Goal: Task Accomplishment & Management: Complete application form

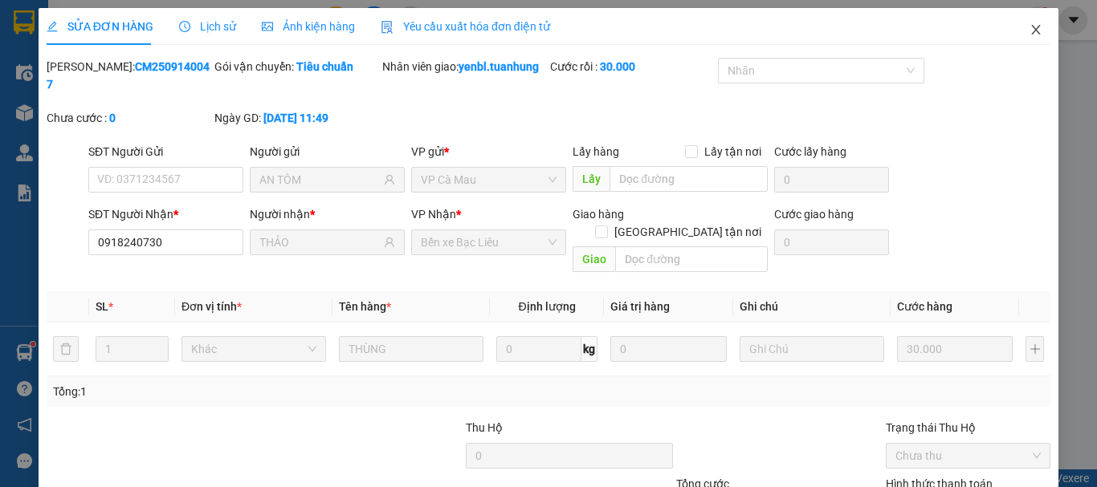
click at [1029, 28] on icon "close" at bounding box center [1035, 29] width 13 height 13
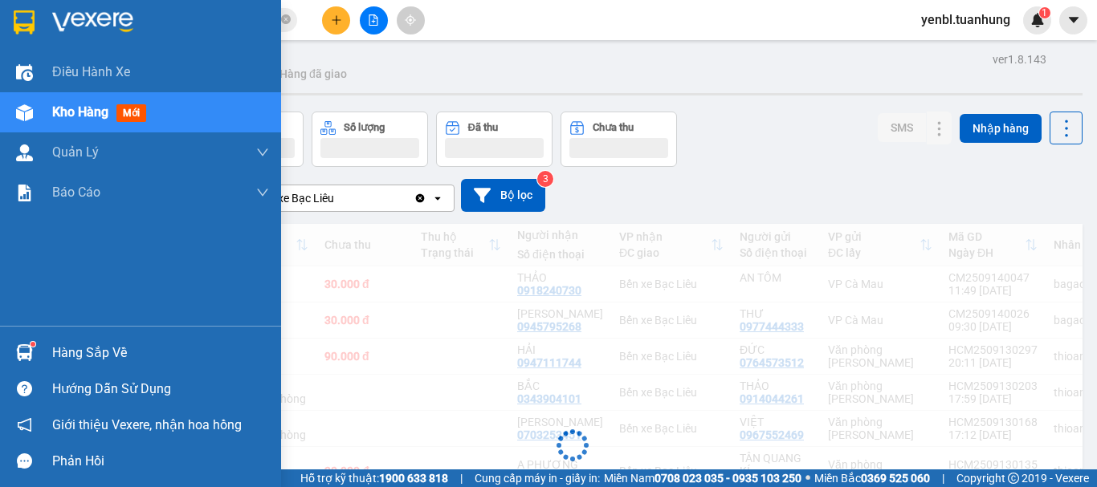
drag, startPoint x: 43, startPoint y: 361, endPoint x: 116, endPoint y: 343, distance: 76.0
click at [43, 360] on div "Hàng sắp về" at bounding box center [140, 353] width 281 height 36
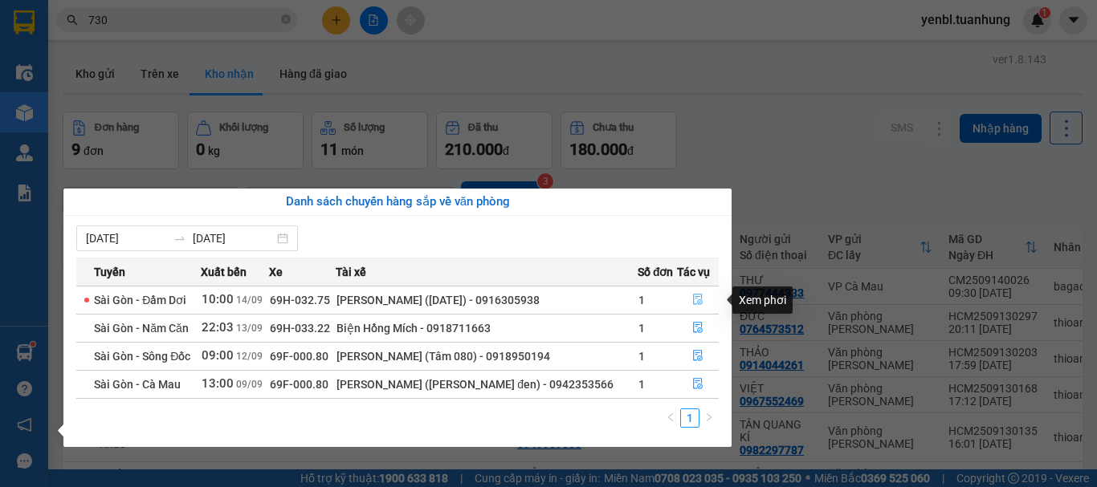
click at [692, 294] on icon "file-done" at bounding box center [697, 299] width 11 height 11
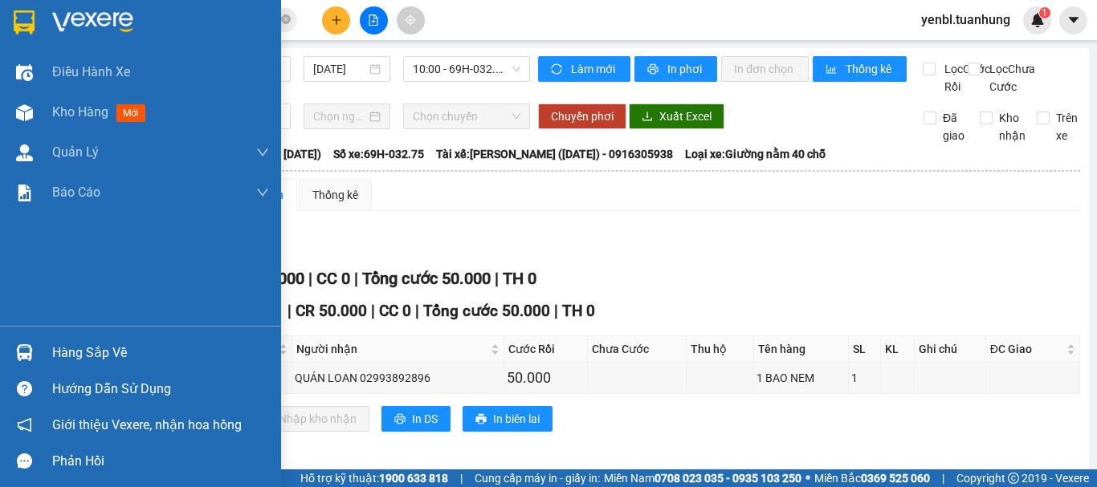
click at [96, 367] on div "Hàng sắp về" at bounding box center [140, 353] width 281 height 36
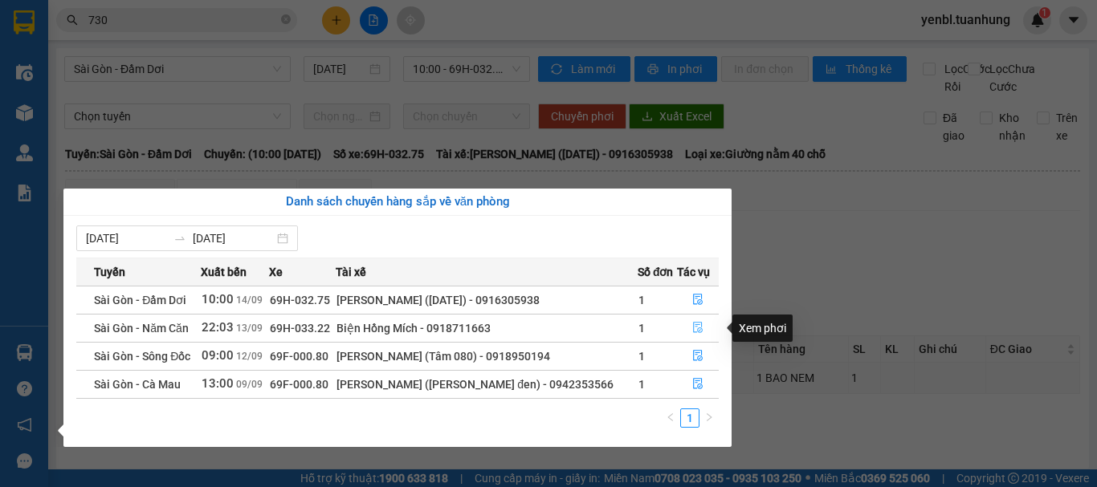
click at [693, 329] on icon "file-done" at bounding box center [698, 328] width 10 height 11
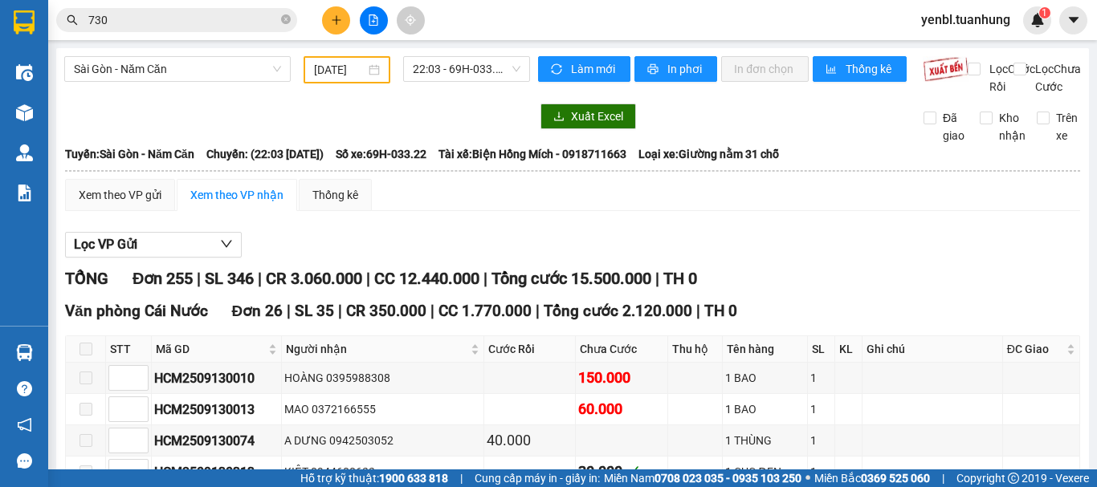
type input "[DATE]"
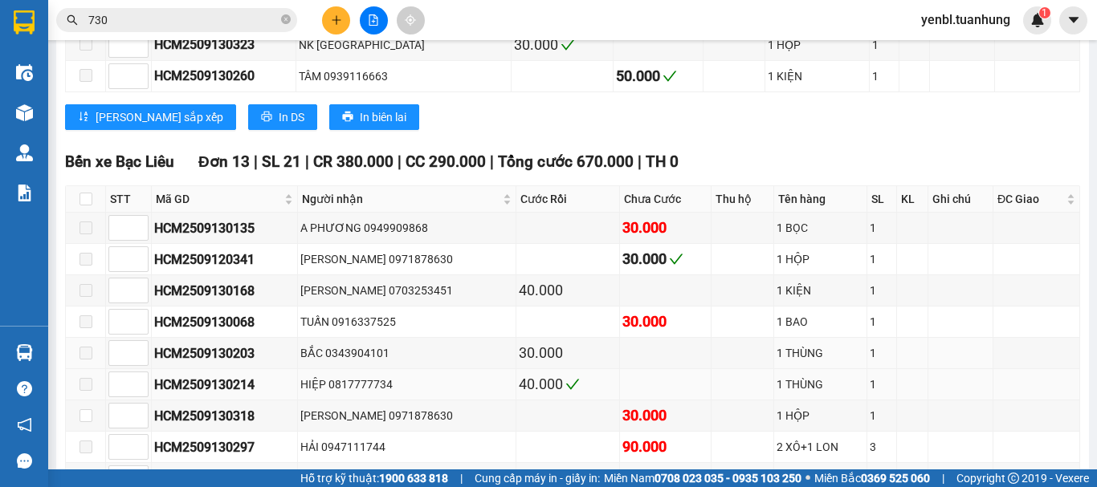
scroll to position [8111, 0]
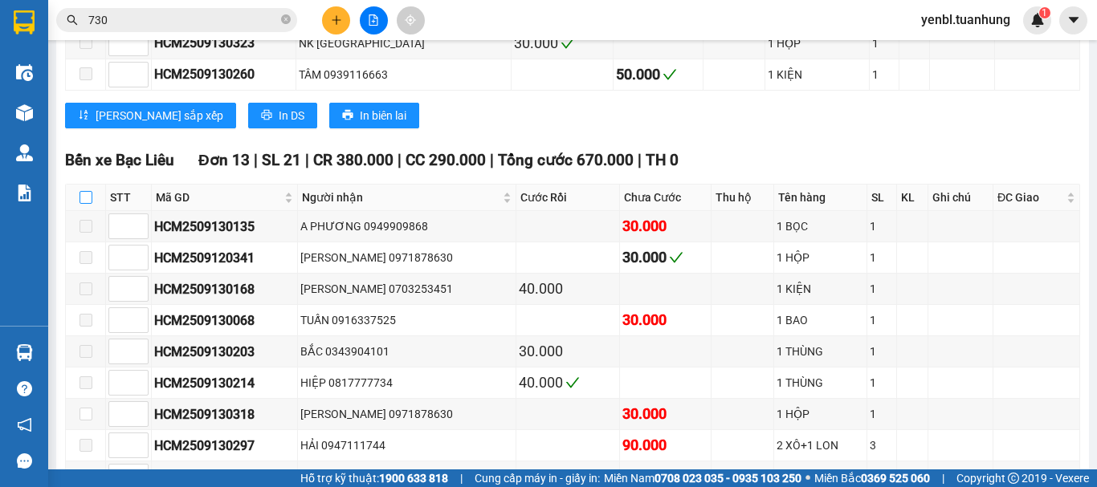
click at [88, 204] on input "checkbox" at bounding box center [86, 197] width 13 height 13
checkbox input "true"
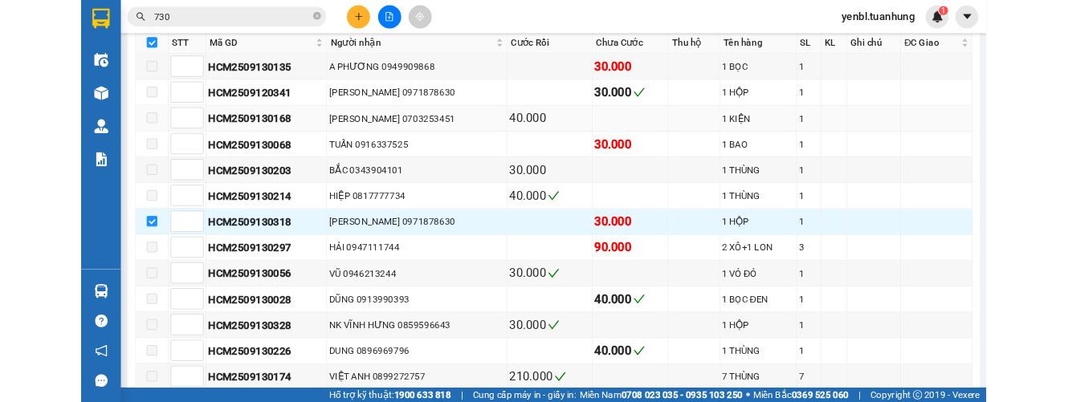
scroll to position [8271, 0]
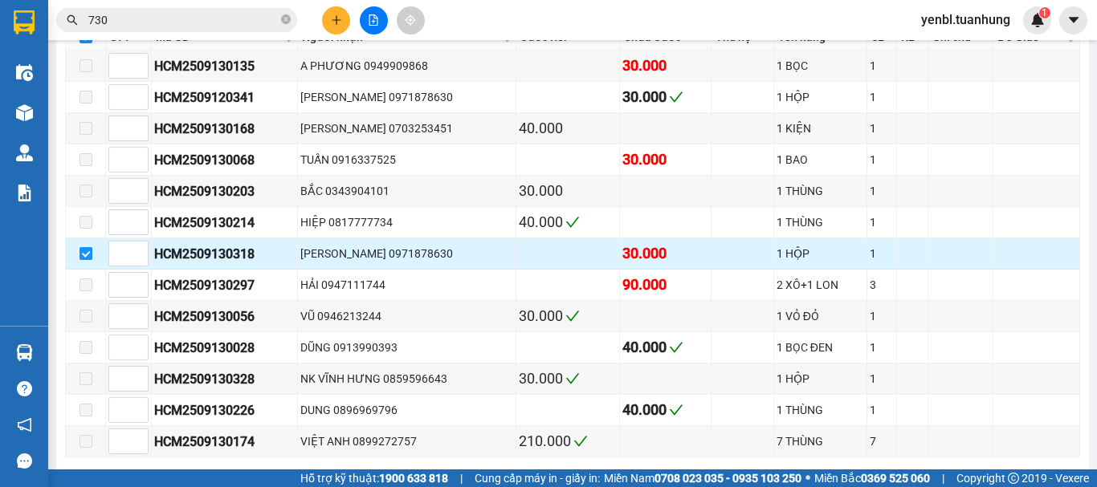
click at [80, 260] on input "checkbox" at bounding box center [86, 253] width 13 height 13
checkbox input "false"
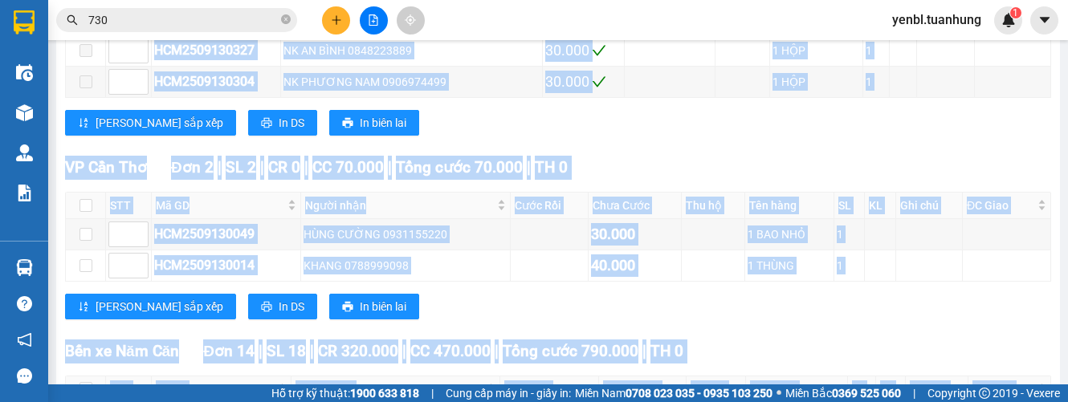
drag, startPoint x: 515, startPoint y: 104, endPoint x: 759, endPoint y: -202, distance: 392.0
click at [759, 0] on html "Kết quả tìm kiếm ( 2093 ) Bộ lọc Mã ĐH Trạng thái Món hàng Thu hộ Tổng cước Chư…" at bounding box center [534, 201] width 1068 height 402
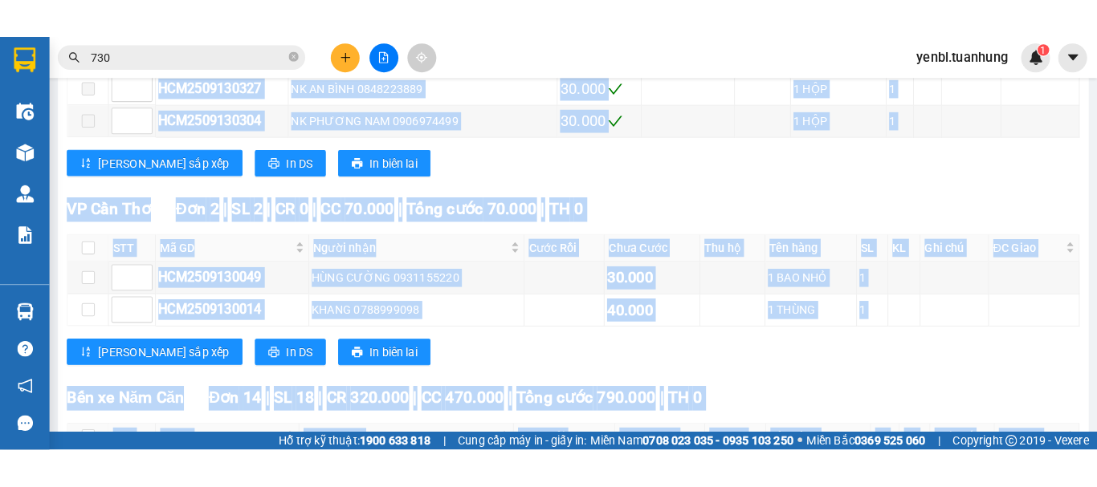
scroll to position [6755, 0]
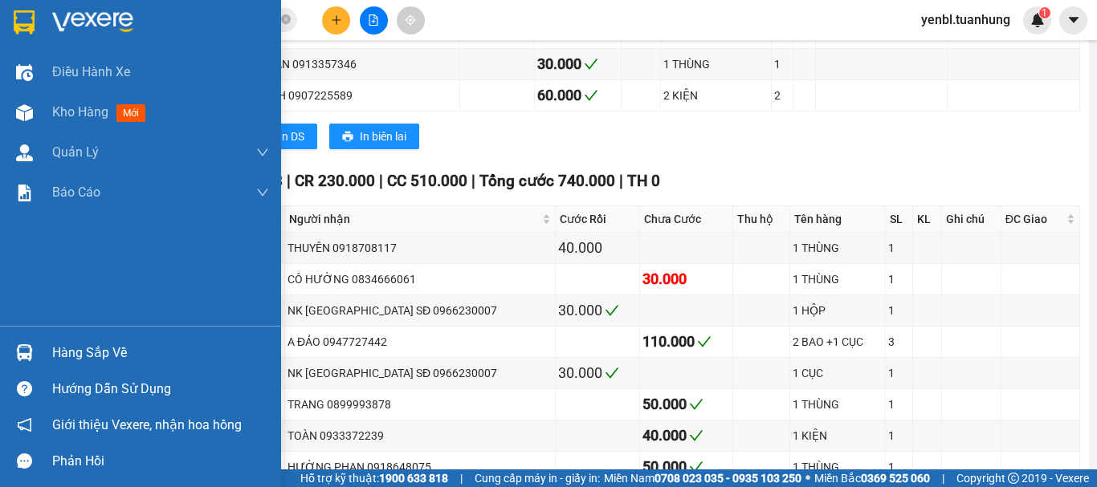
drag, startPoint x: 31, startPoint y: 369, endPoint x: 40, endPoint y: 361, distance: 12.5
click at [31, 369] on div "Hàng sắp về" at bounding box center [140, 353] width 281 height 36
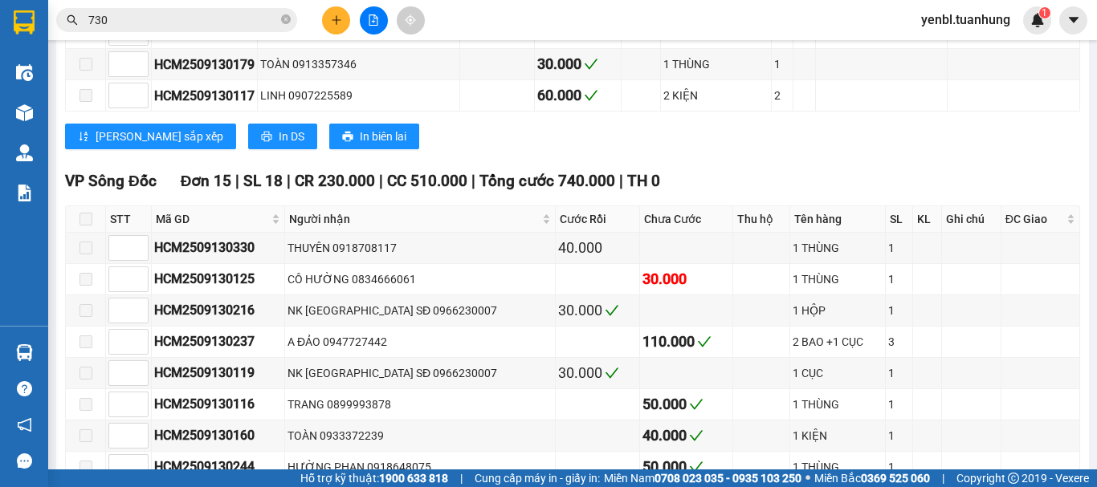
drag, startPoint x: 780, startPoint y: 246, endPoint x: 557, endPoint y: 222, distance: 224.5
click at [781, 245] on section "Kết quả tìm kiếm ( 2093 ) Bộ lọc Mã ĐH Trạng thái Món hàng Thu hộ Tổng cước Chư…" at bounding box center [548, 243] width 1097 height 487
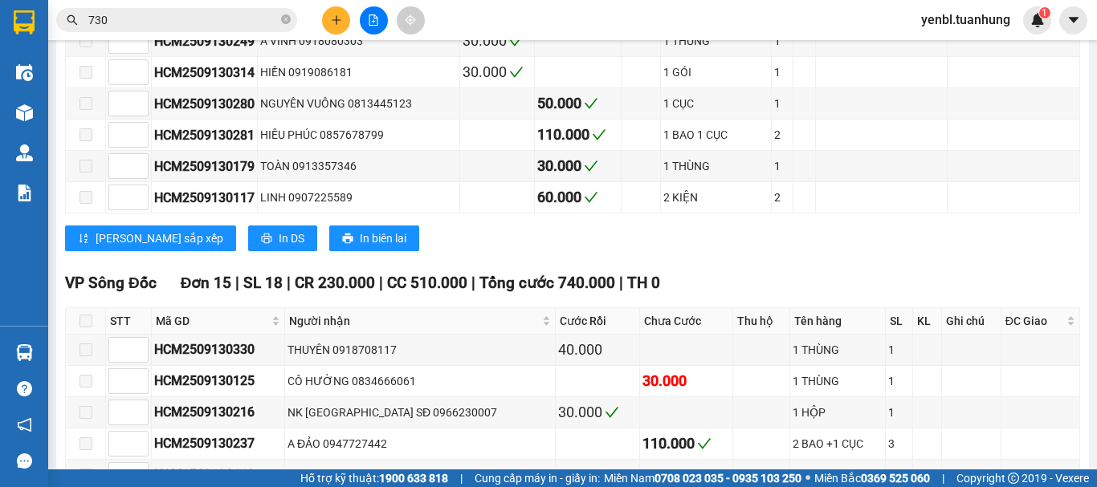
scroll to position [6595, 0]
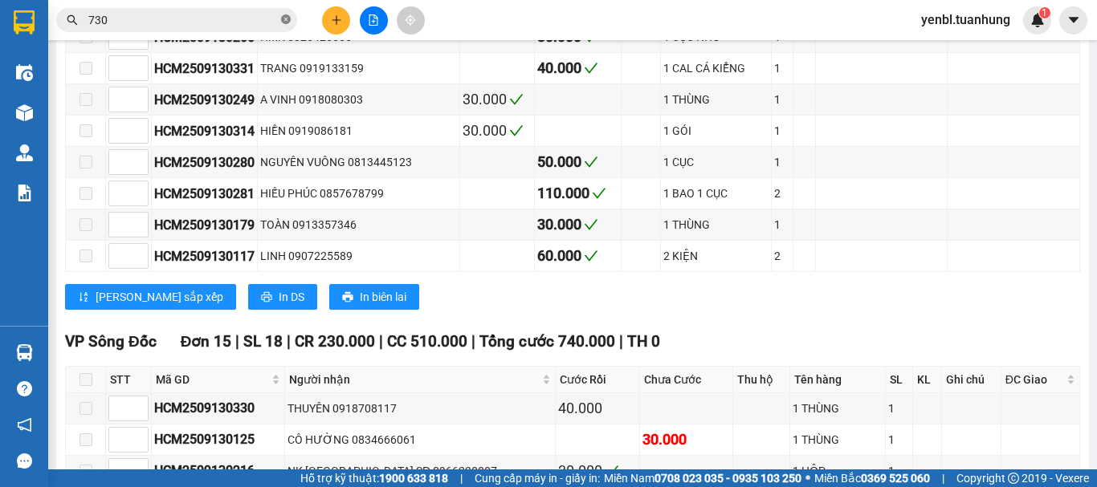
click at [282, 20] on icon "close-circle" at bounding box center [286, 19] width 10 height 10
click at [224, 23] on input "text" at bounding box center [183, 20] width 190 height 18
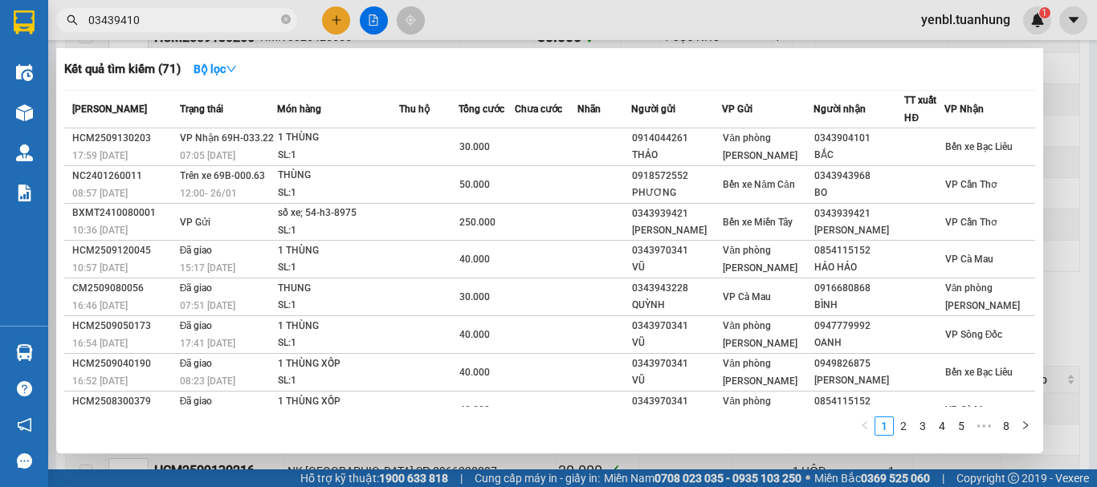
type input "034394101"
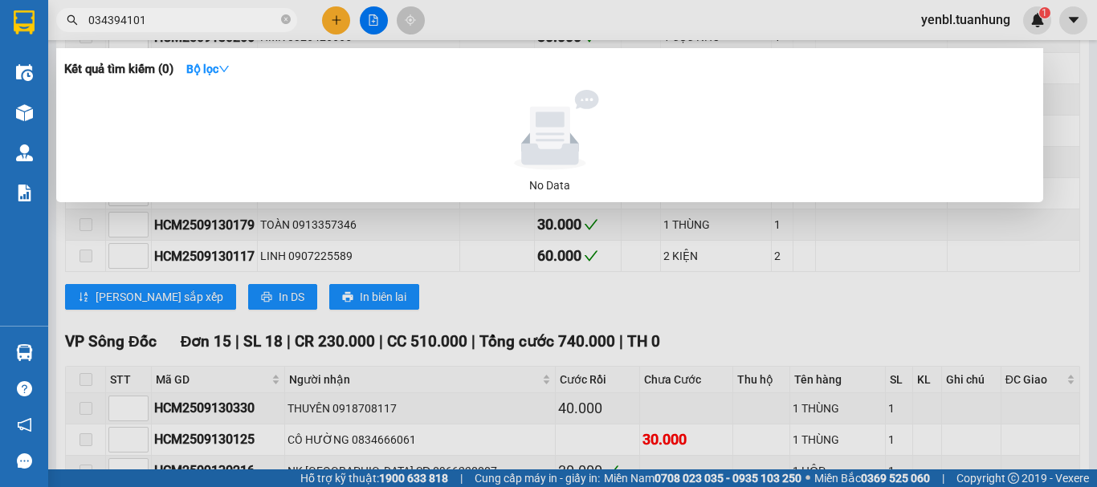
drag, startPoint x: 287, startPoint y: 18, endPoint x: 267, endPoint y: 16, distance: 19.4
click at [286, 18] on icon "close-circle" at bounding box center [286, 19] width 10 height 10
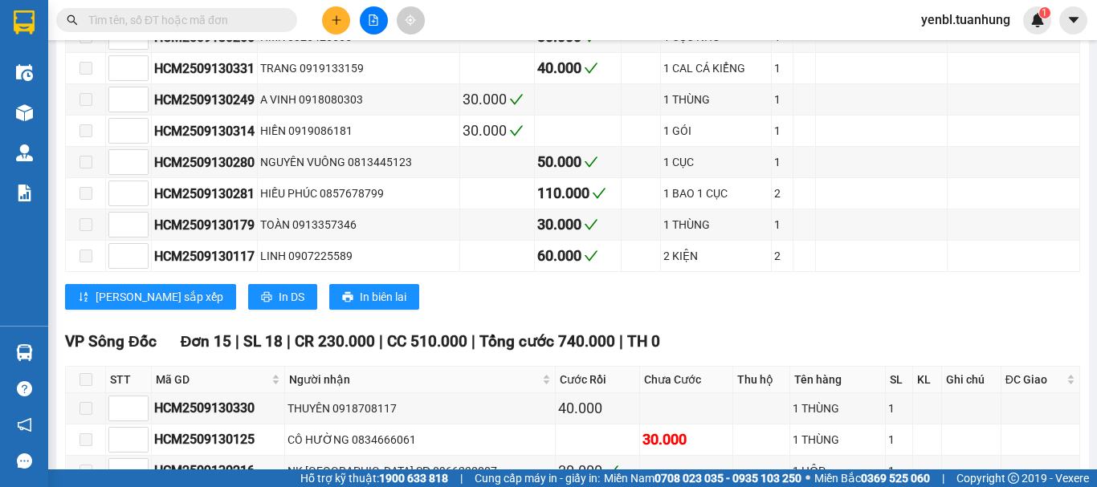
click at [186, 13] on input "text" at bounding box center [183, 20] width 190 height 18
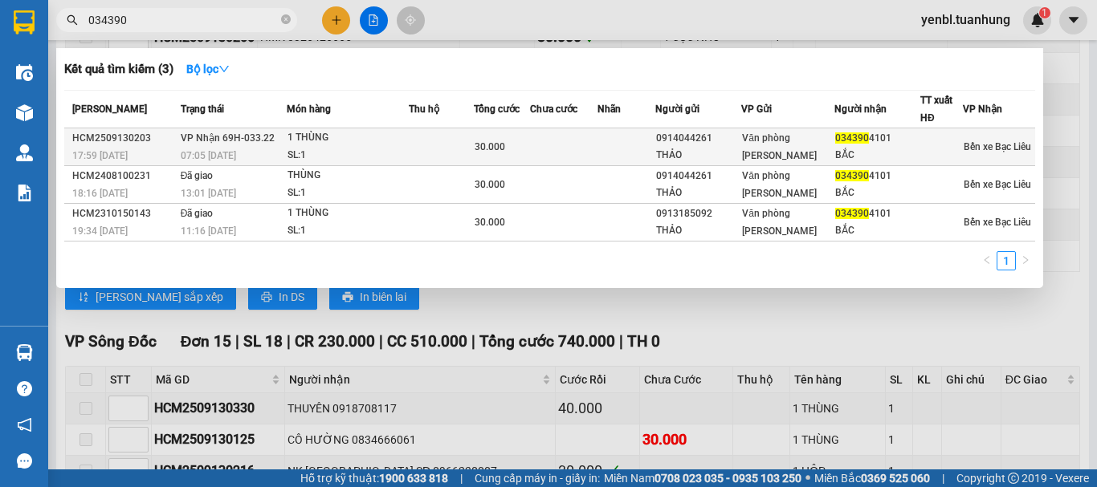
type input "034390"
click at [929, 149] on div at bounding box center [941, 147] width 41 height 17
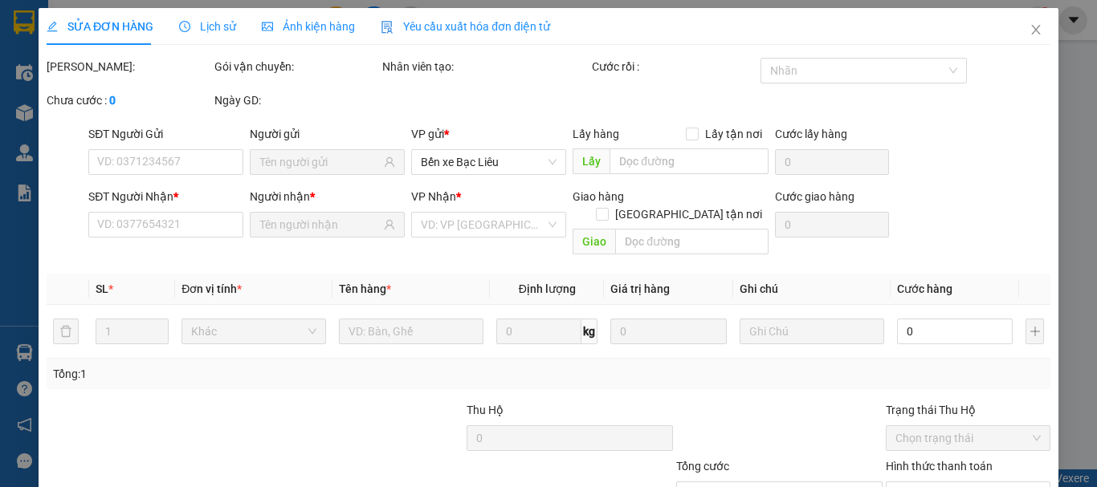
type input "0914044261"
type input "THẢO"
type input "0343904101"
type input "BẮC"
type input "30.000"
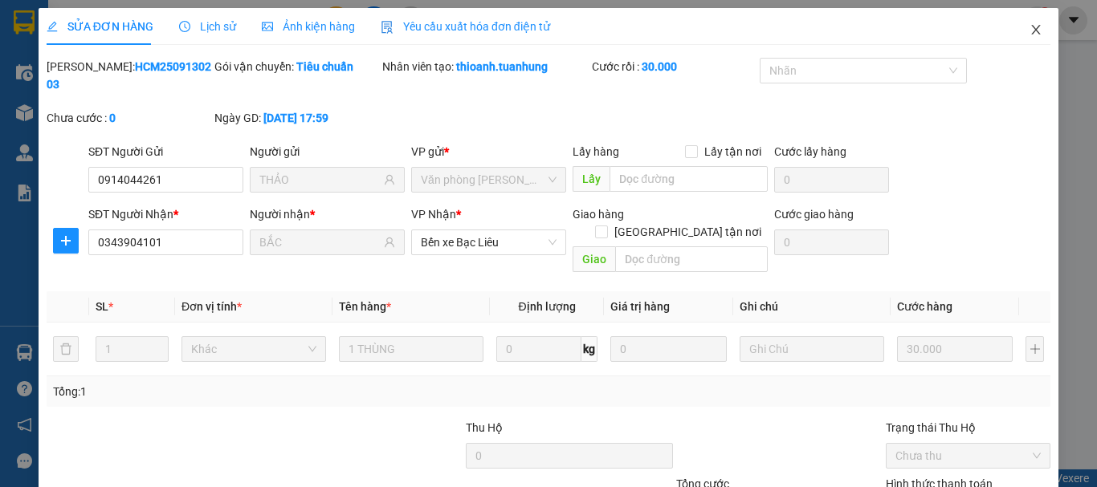
click at [1029, 29] on icon "close" at bounding box center [1035, 29] width 13 height 13
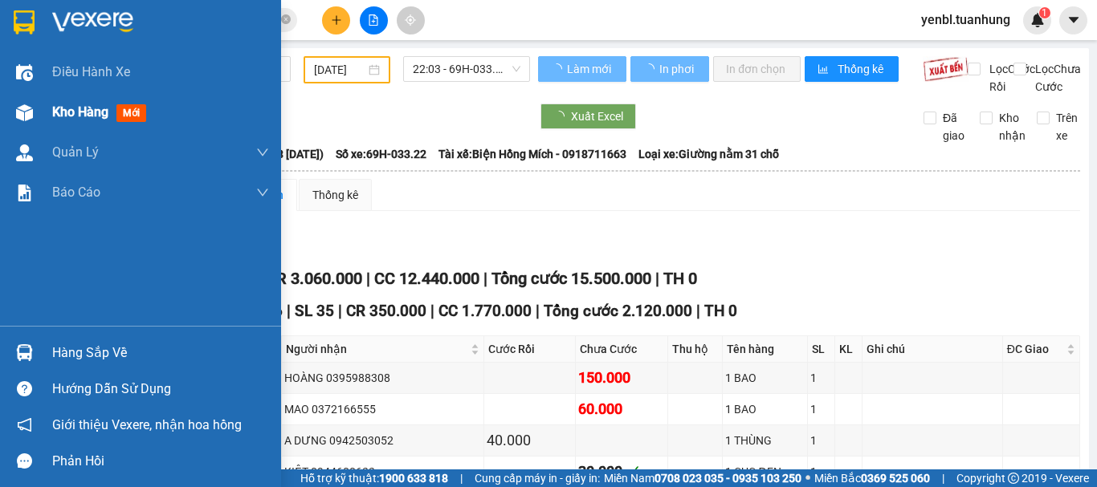
click at [35, 112] on div at bounding box center [24, 113] width 28 height 28
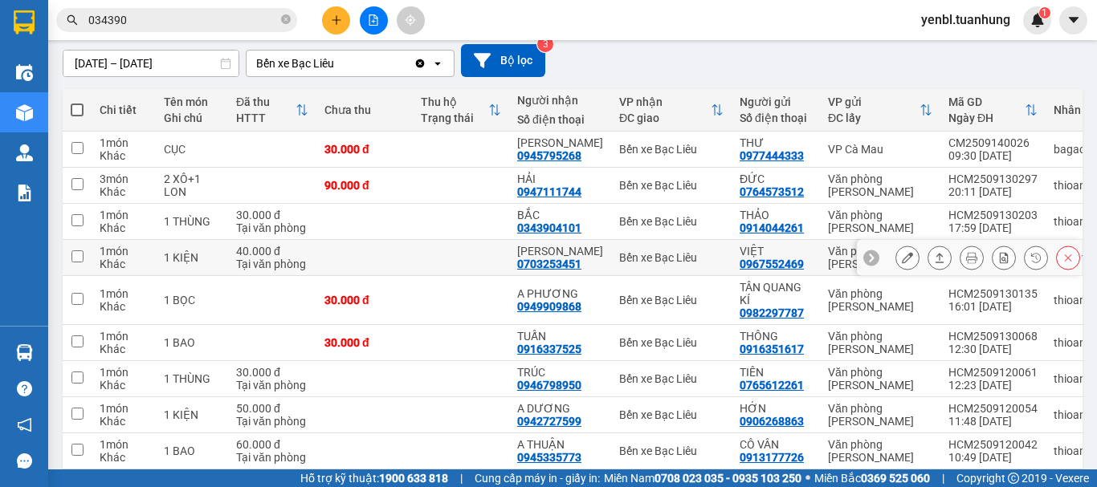
scroll to position [129, 0]
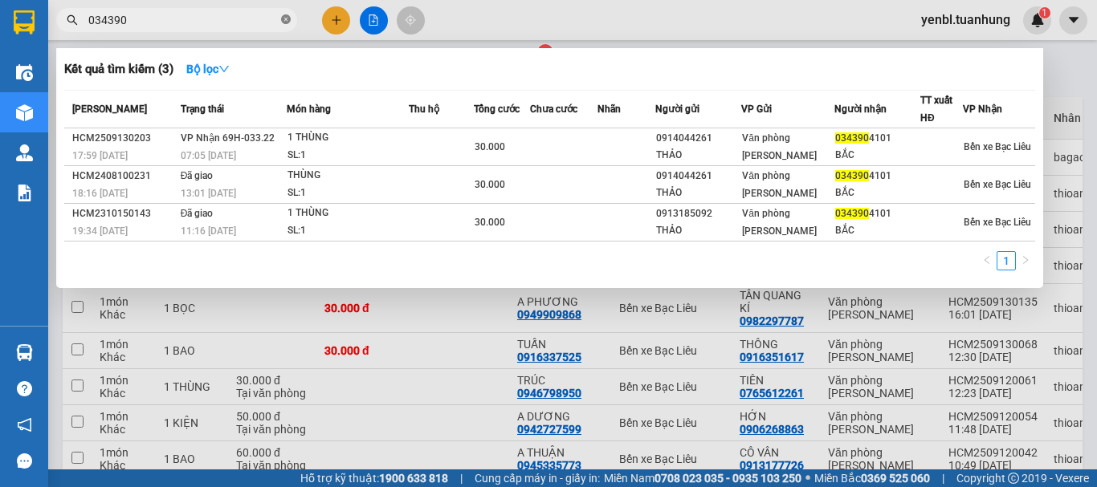
click at [283, 18] on icon "close-circle" at bounding box center [286, 19] width 10 height 10
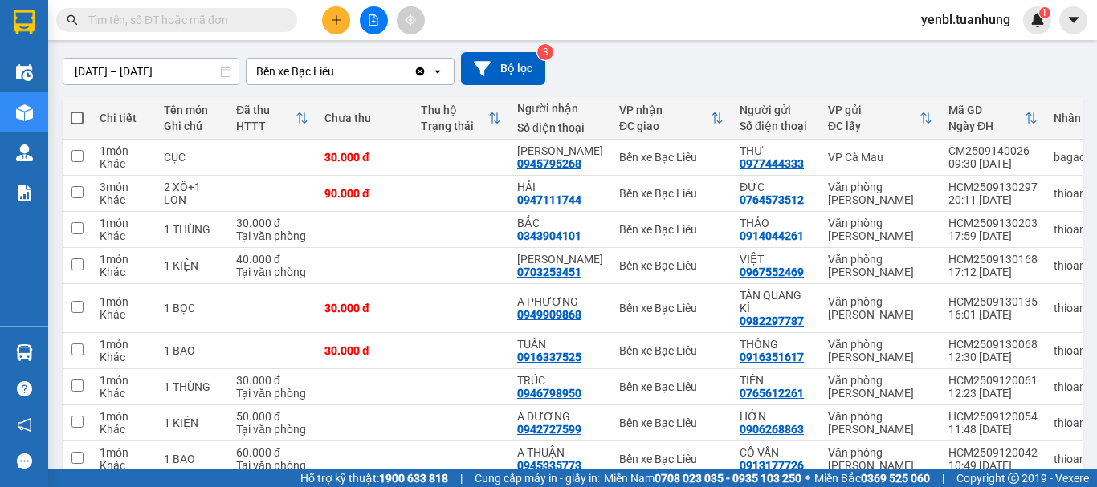
click at [211, 16] on input "text" at bounding box center [183, 20] width 190 height 18
click at [200, 10] on span at bounding box center [176, 20] width 241 height 24
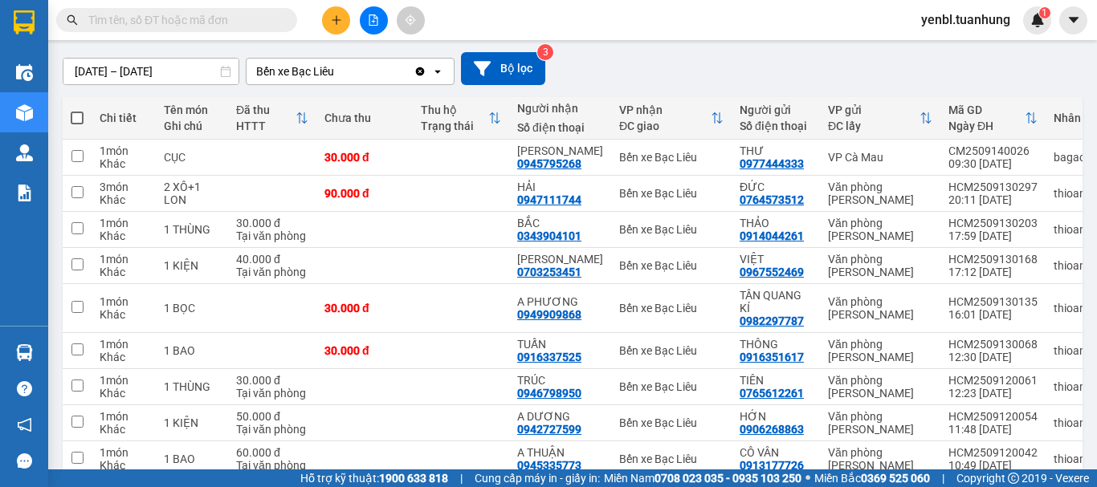
click at [214, 22] on input "text" at bounding box center [183, 20] width 190 height 18
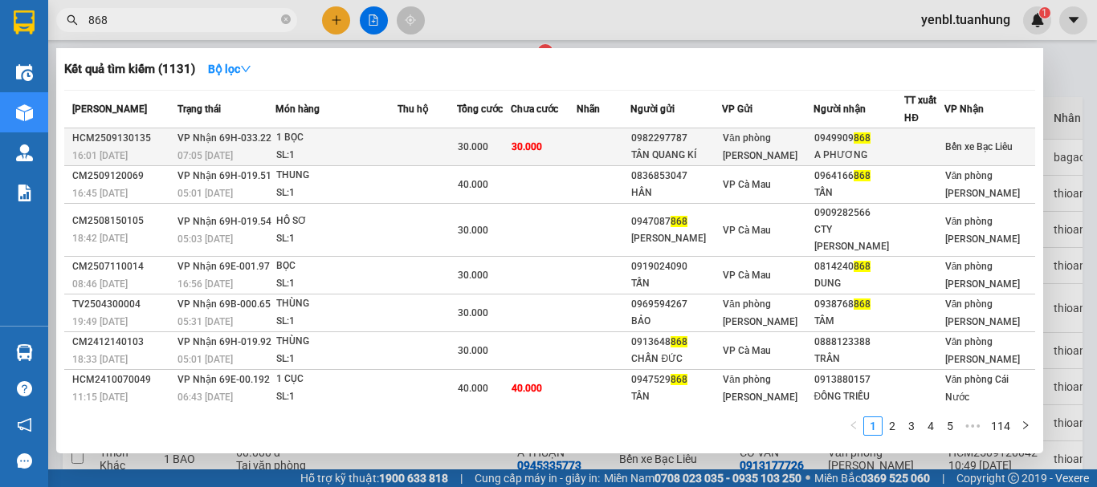
type input "868"
click at [869, 140] on span "868" at bounding box center [862, 138] width 17 height 11
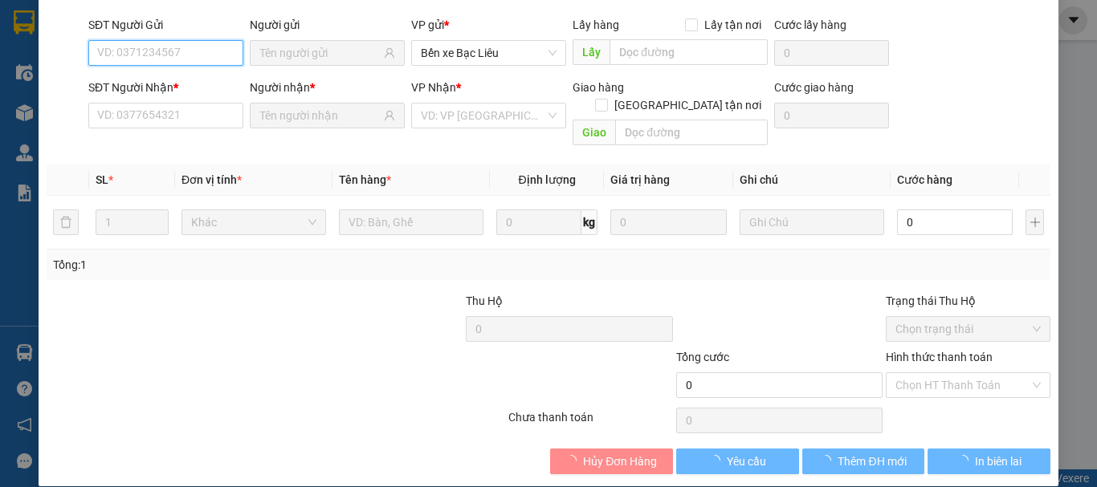
scroll to position [110, 0]
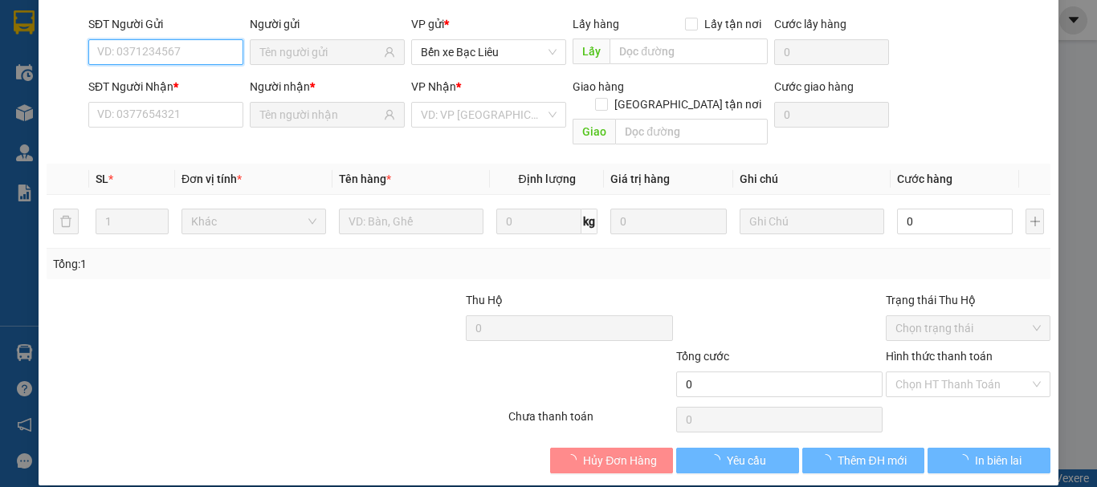
type input "0982297787"
type input "TÂN QUANG KÍ"
type input "0949909868"
type input "A PHƯƠNG"
type input "30.000"
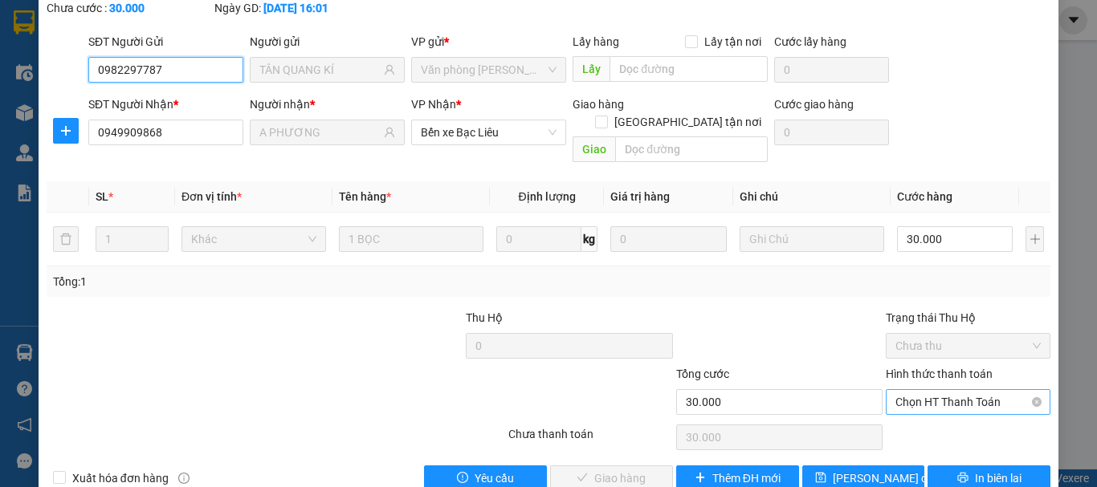
click at [912, 390] on span "Chọn HT Thanh Toán" at bounding box center [967, 402] width 145 height 24
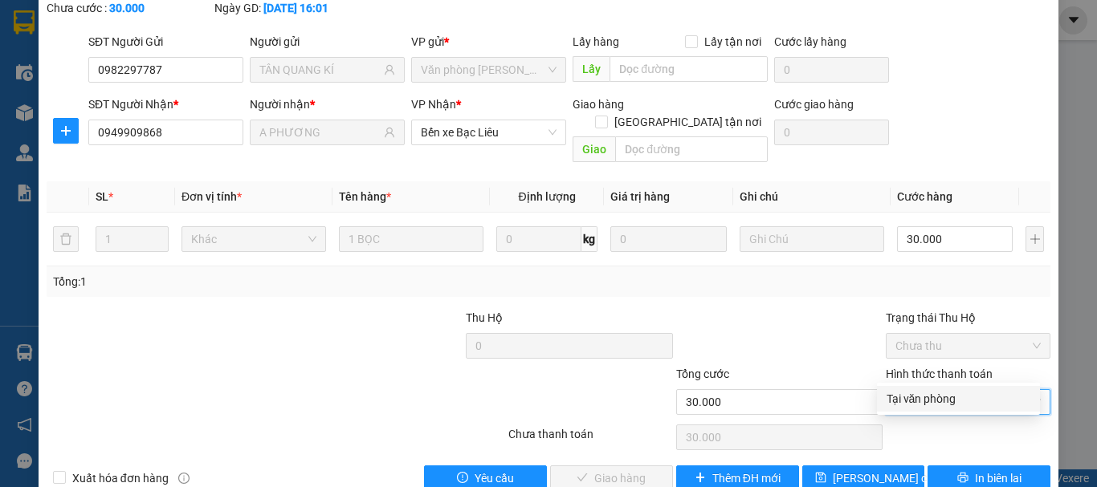
click at [907, 395] on div "Tại văn phòng" at bounding box center [959, 399] width 144 height 18
type input "0"
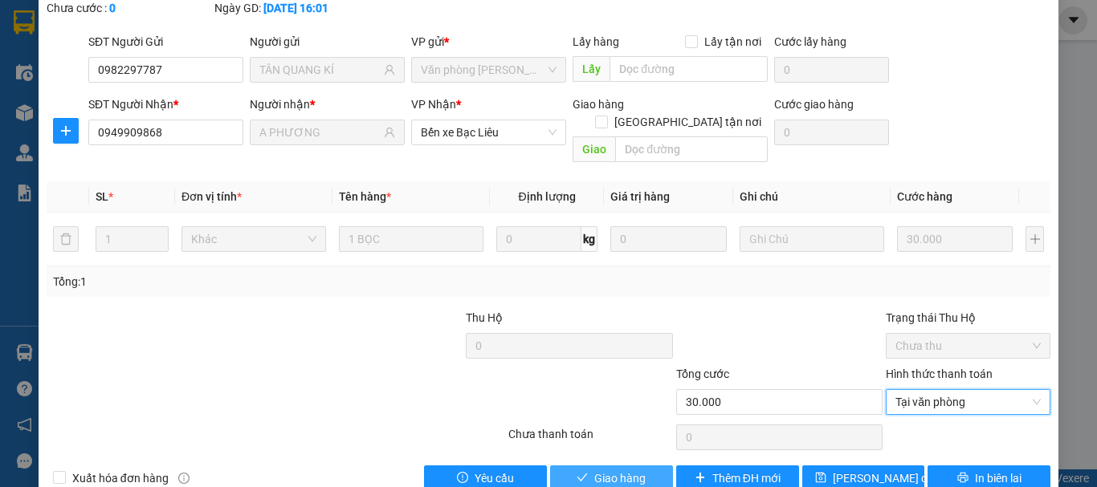
click at [607, 470] on span "Giao hàng" at bounding box center [619, 479] width 51 height 18
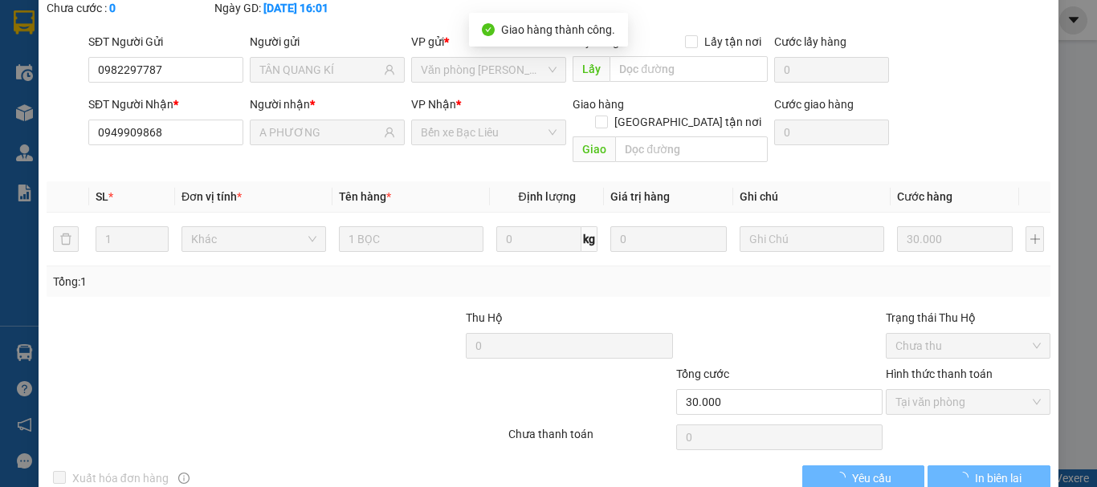
scroll to position [0, 0]
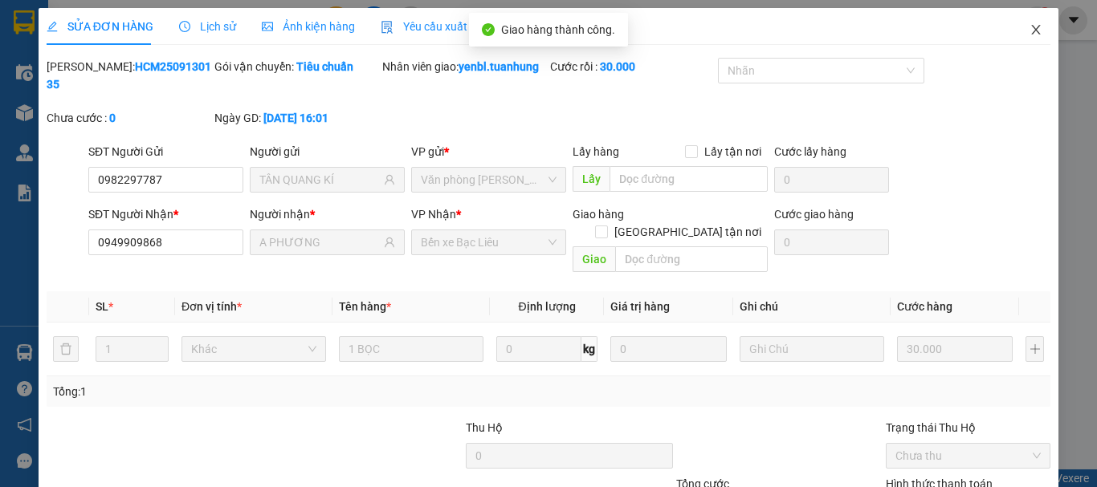
click at [1029, 36] on icon "close" at bounding box center [1035, 29] width 13 height 13
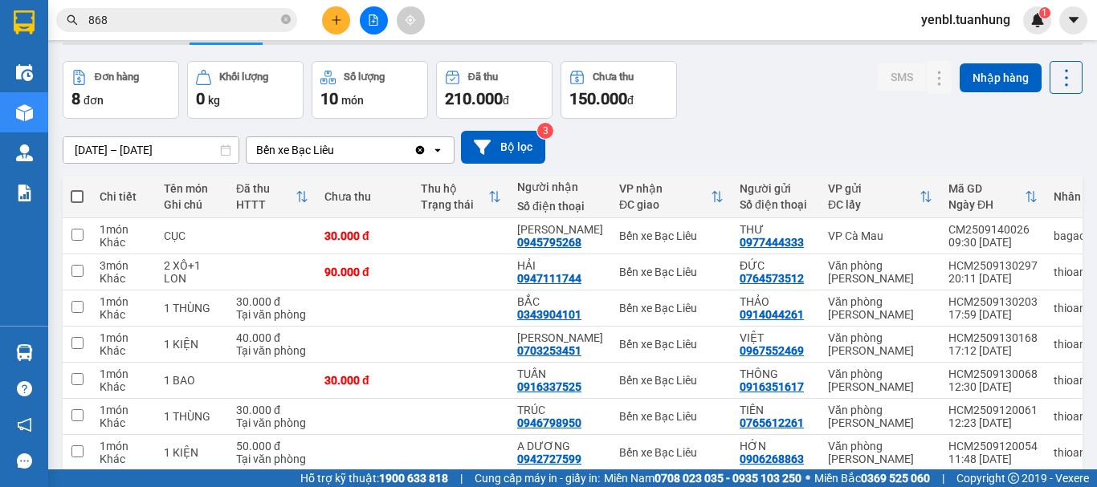
scroll to position [161, 0]
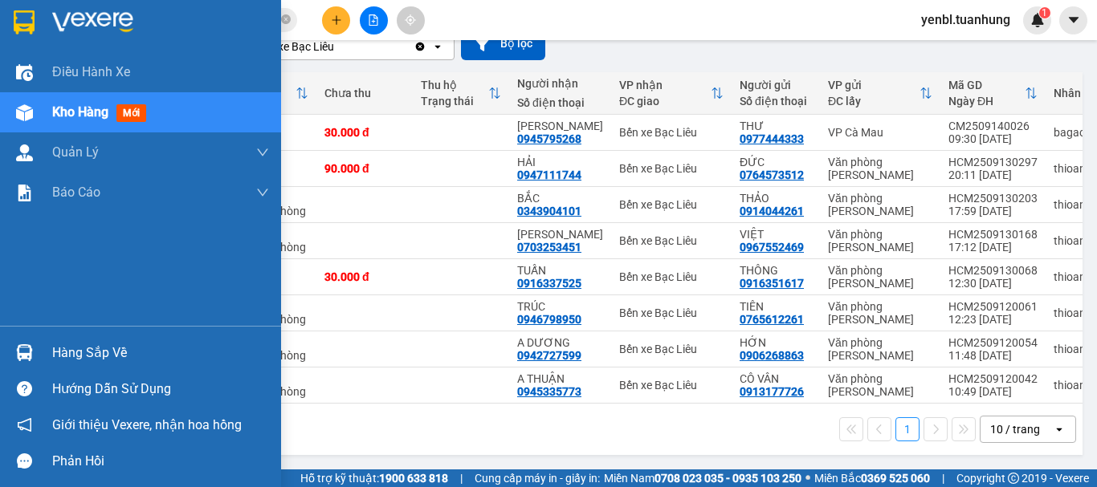
click at [58, 355] on div "Hàng sắp về" at bounding box center [160, 353] width 217 height 24
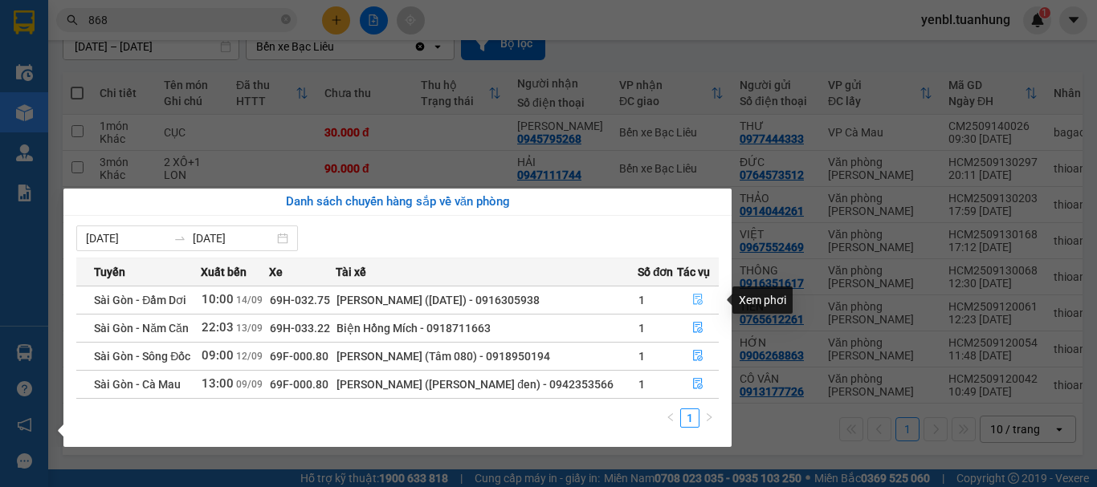
click at [702, 304] on button "button" at bounding box center [698, 300] width 40 height 26
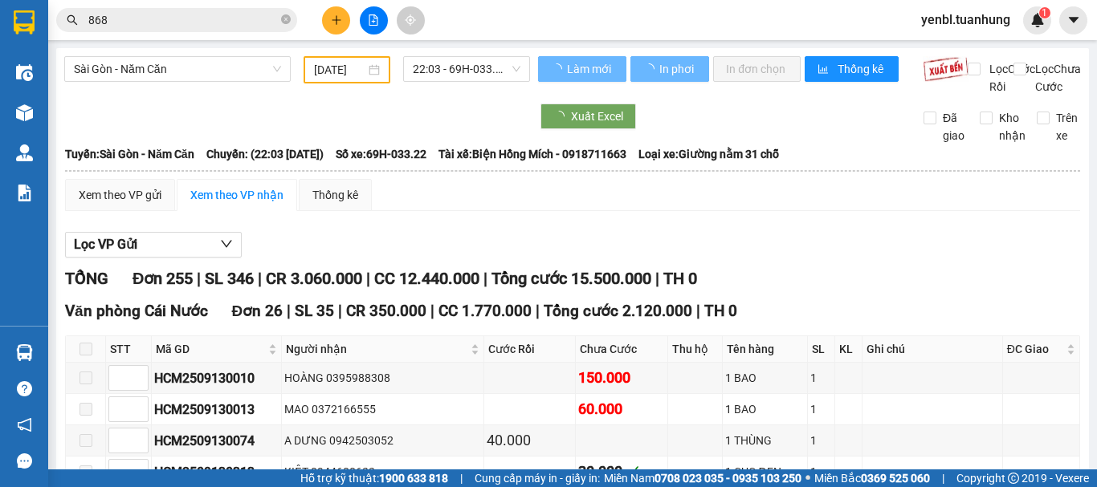
type input "[DATE]"
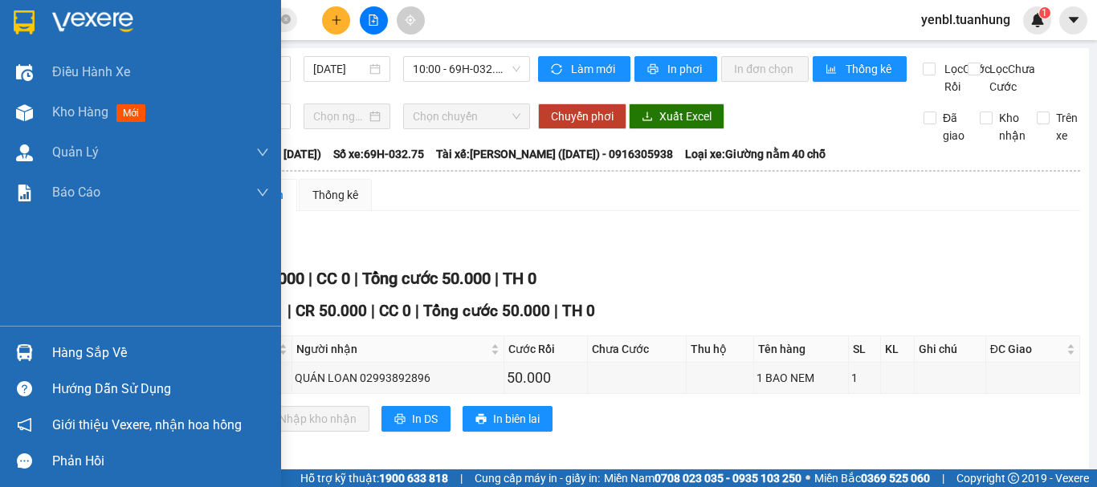
click at [57, 363] on div "Hàng sắp về" at bounding box center [160, 353] width 217 height 24
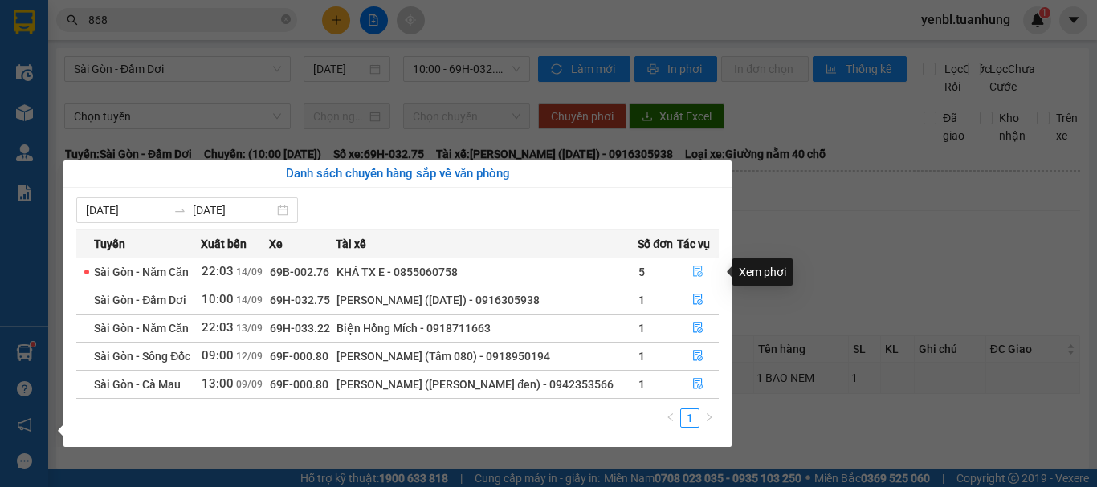
click at [697, 268] on icon "file-done" at bounding box center [697, 271] width 11 height 11
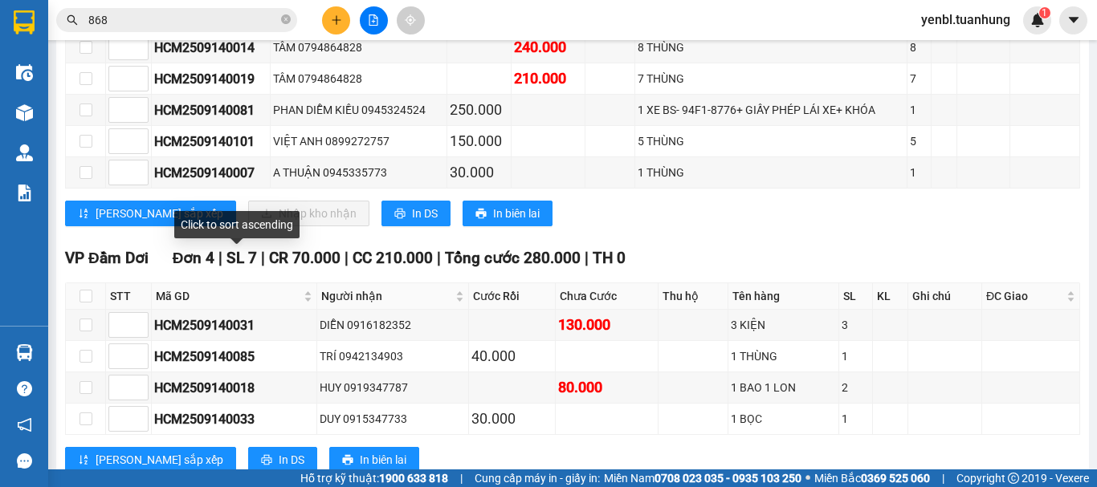
scroll to position [2971, 0]
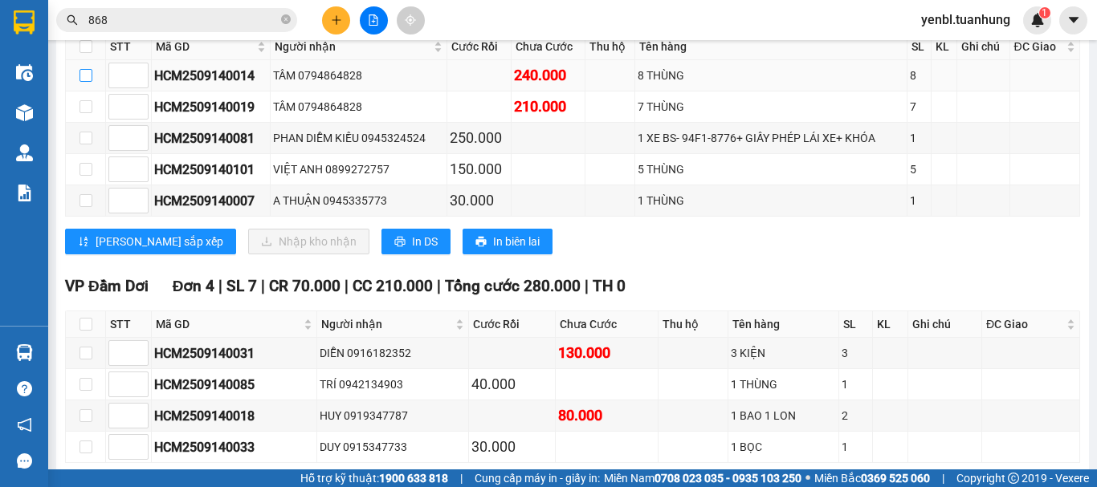
click at [88, 82] on input "checkbox" at bounding box center [86, 75] width 13 height 13
checkbox input "true"
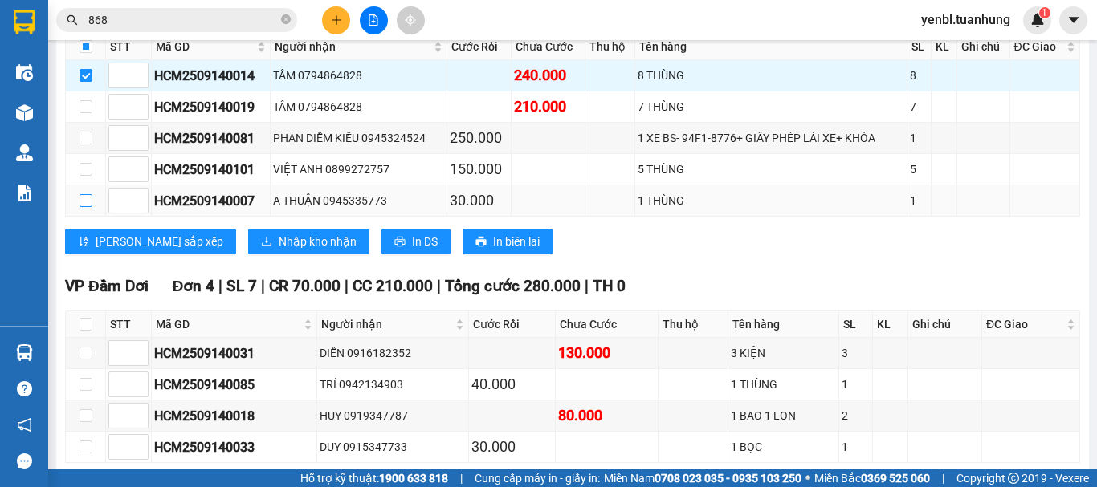
click at [87, 207] on input "checkbox" at bounding box center [86, 200] width 13 height 13
checkbox input "true"
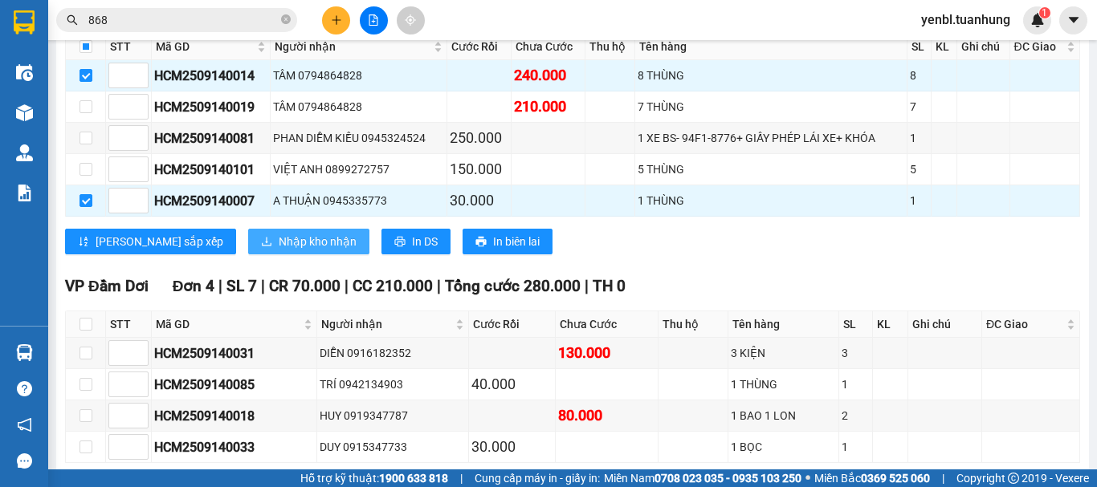
click at [279, 251] on span "Nhập kho nhận" at bounding box center [318, 242] width 78 height 18
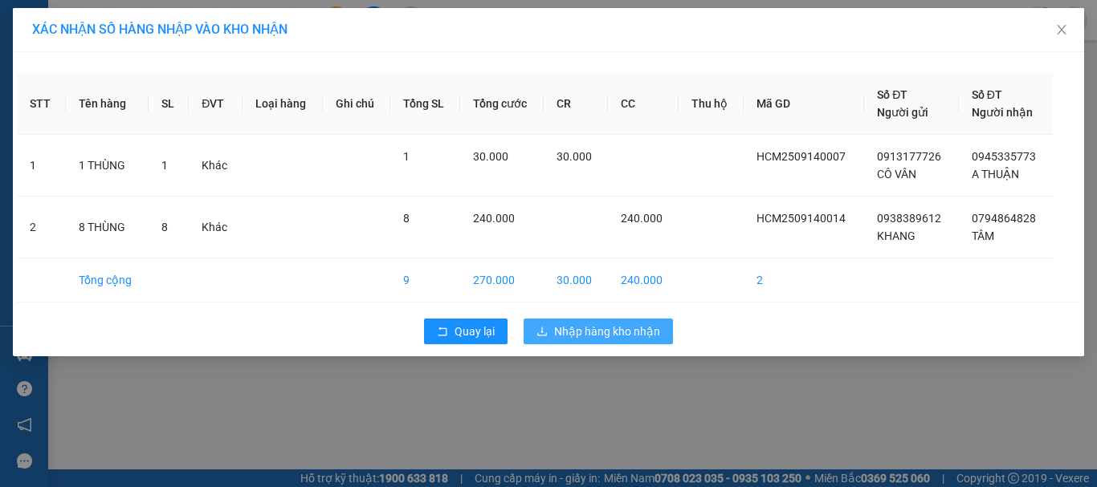
click at [588, 327] on span "Nhập hàng kho nhận" at bounding box center [607, 332] width 106 height 18
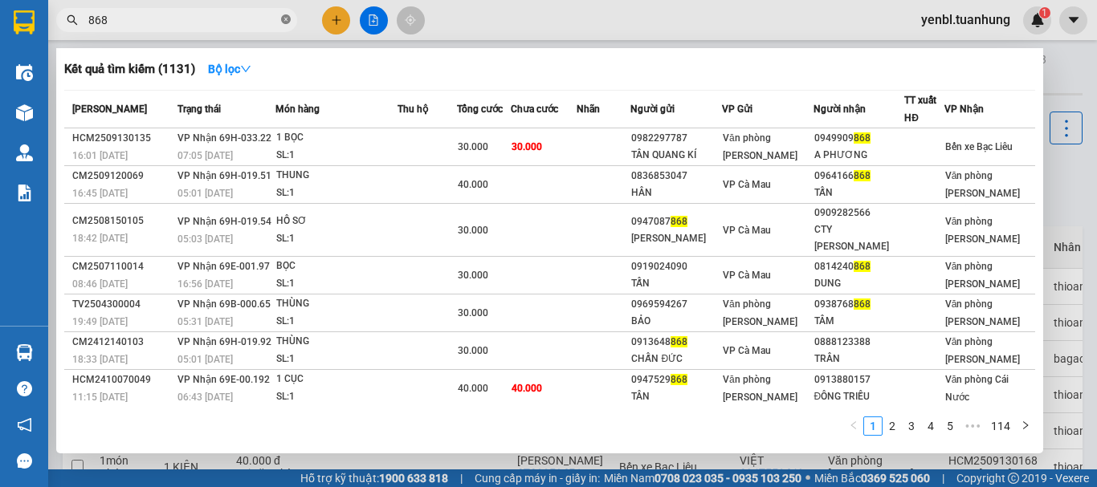
click at [288, 20] on icon "close-circle" at bounding box center [286, 19] width 10 height 10
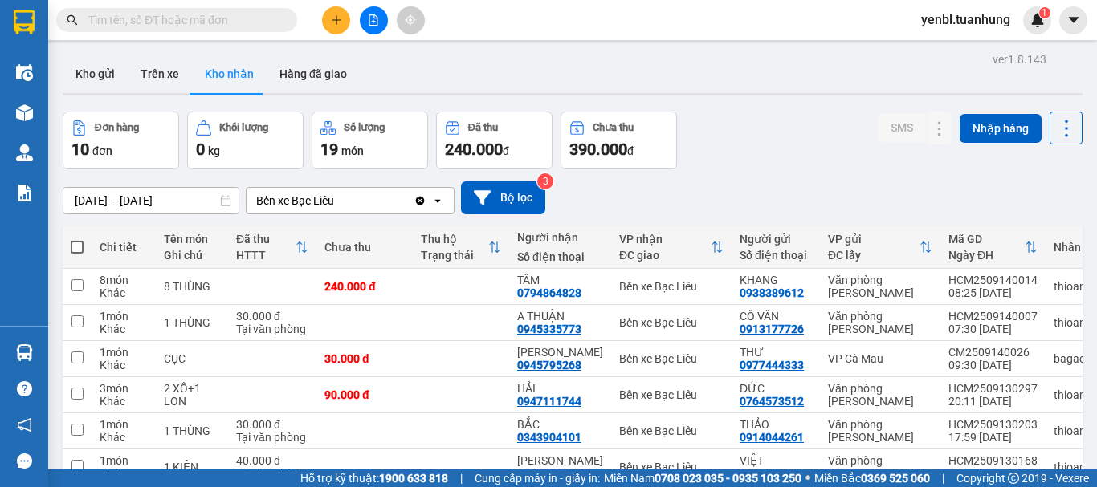
click at [228, 15] on input "text" at bounding box center [183, 20] width 190 height 18
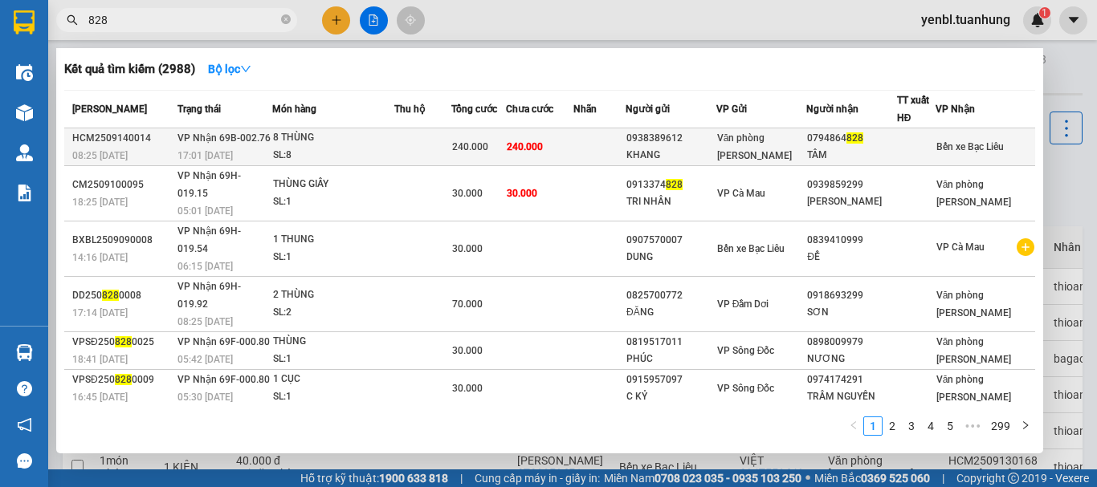
type input "828"
click at [744, 145] on div "Văn phòng [PERSON_NAME]" at bounding box center [761, 146] width 89 height 35
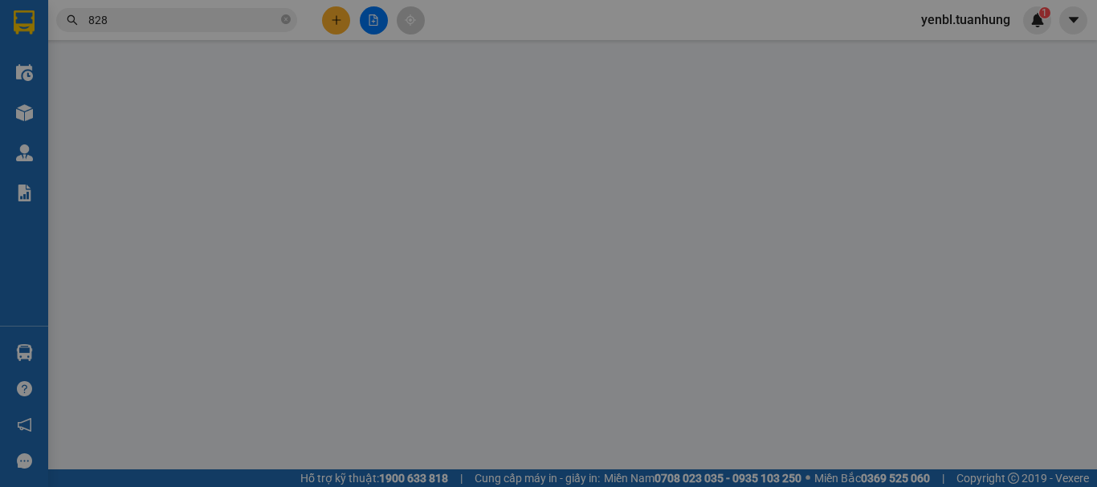
type input "0938389612"
type input "KHANG"
type input "0794864828"
type input "TÂM"
type input "240.000"
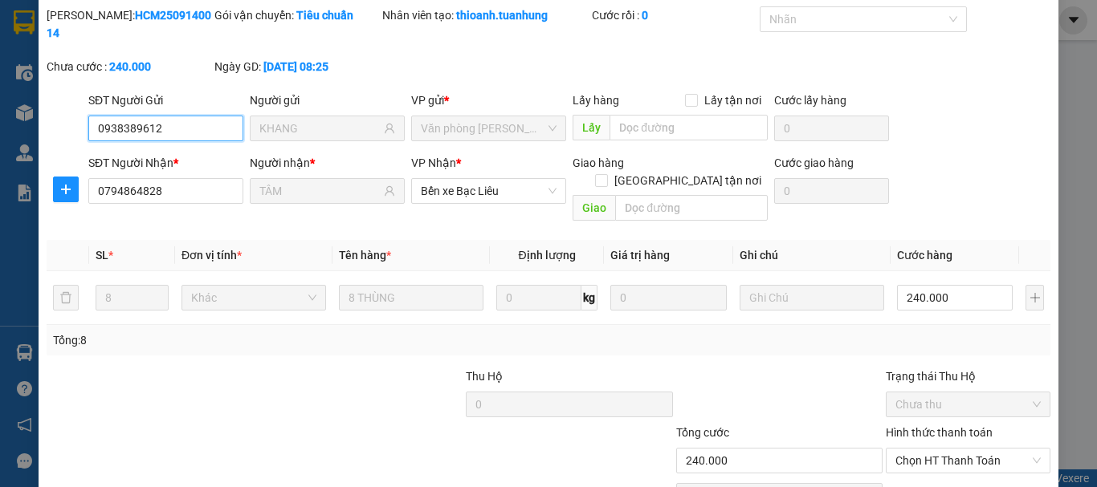
scroll to position [110, 0]
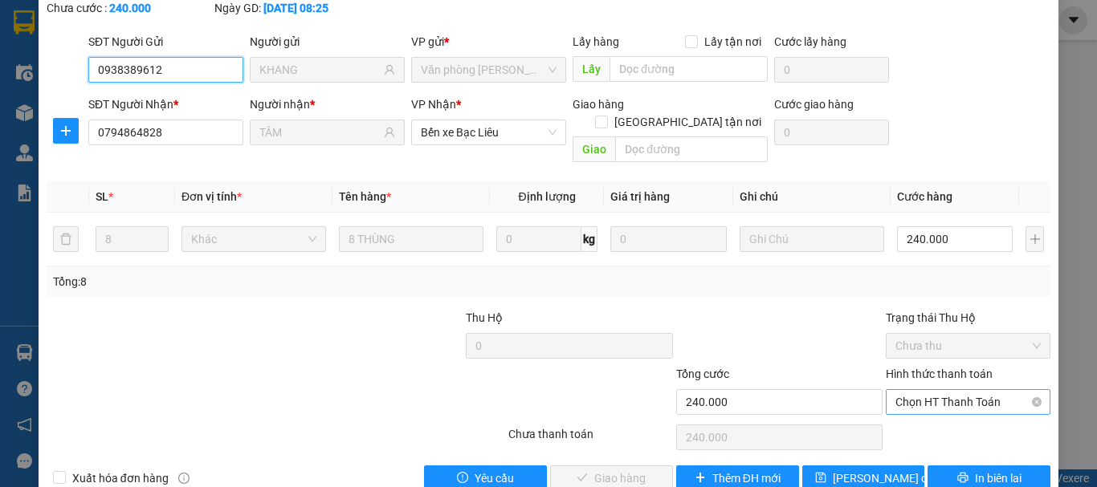
click at [985, 390] on span "Chọn HT Thanh Toán" at bounding box center [967, 402] width 145 height 24
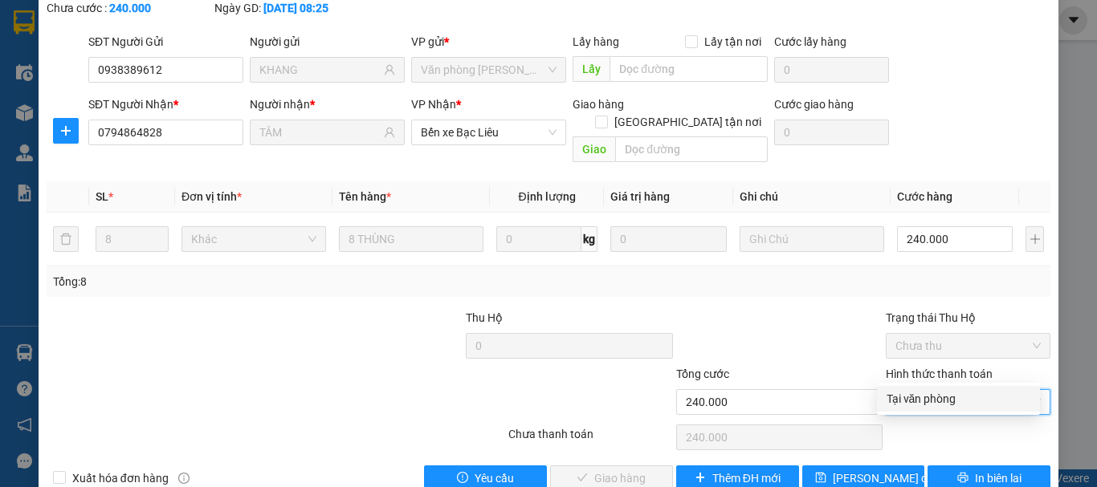
click at [911, 395] on div "Tại văn phòng" at bounding box center [959, 399] width 144 height 18
type input "0"
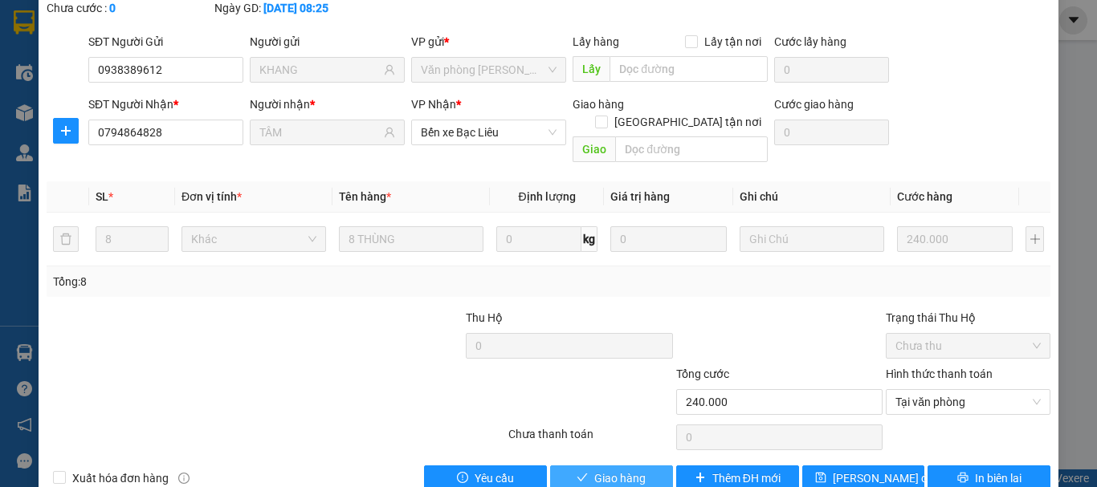
click at [602, 470] on span "Giao hàng" at bounding box center [619, 479] width 51 height 18
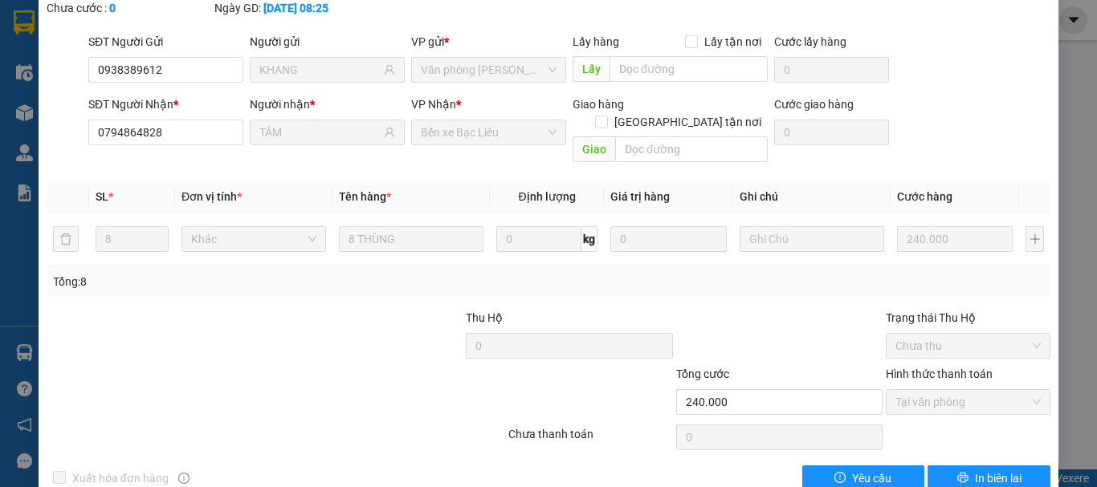
drag, startPoint x: 10, startPoint y: 357, endPoint x: 32, endPoint y: 346, distance: 24.1
click at [11, 355] on div "SỬA ĐƠN HÀNG Lịch sử Ảnh kiện hàng Yêu cầu xuất hóa đơn điện tử Total Paid Fee …" at bounding box center [548, 243] width 1097 height 487
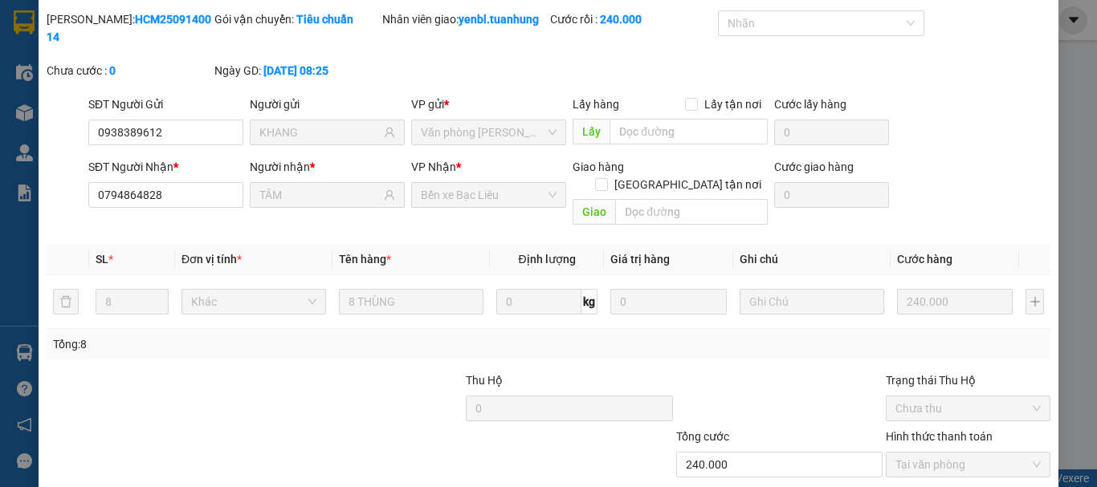
scroll to position [0, 0]
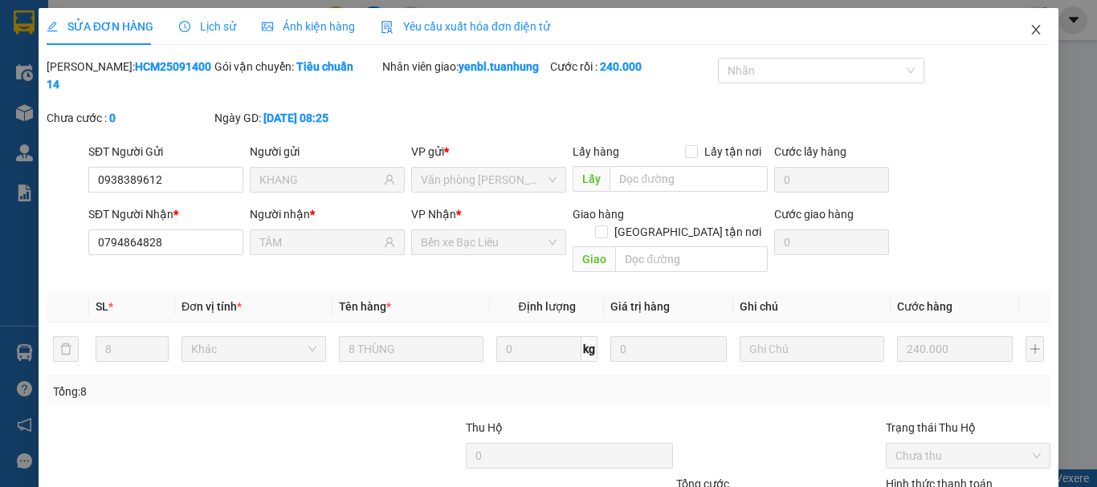
click at [1031, 35] on span "Close" at bounding box center [1035, 30] width 45 height 45
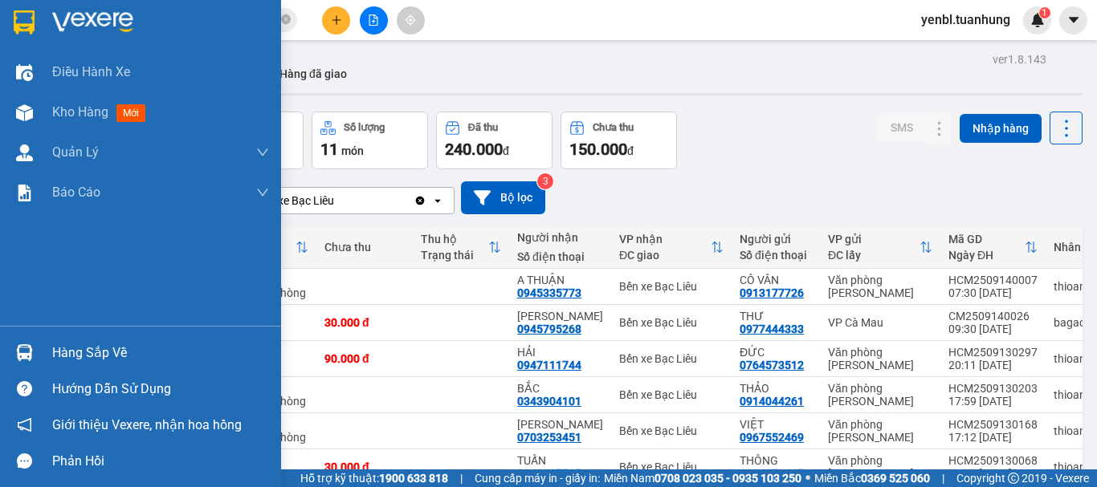
drag, startPoint x: 15, startPoint y: 364, endPoint x: 22, endPoint y: 356, distance: 10.8
click at [15, 362] on div at bounding box center [24, 353] width 28 height 28
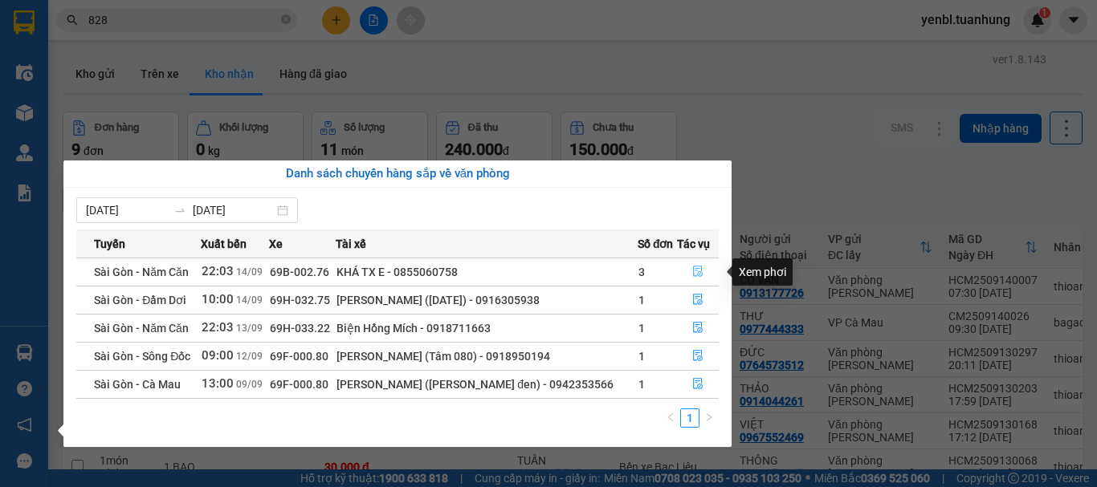
drag, startPoint x: 709, startPoint y: 275, endPoint x: 867, endPoint y: 2, distance: 316.2
click at [709, 273] on button "button" at bounding box center [698, 272] width 40 height 26
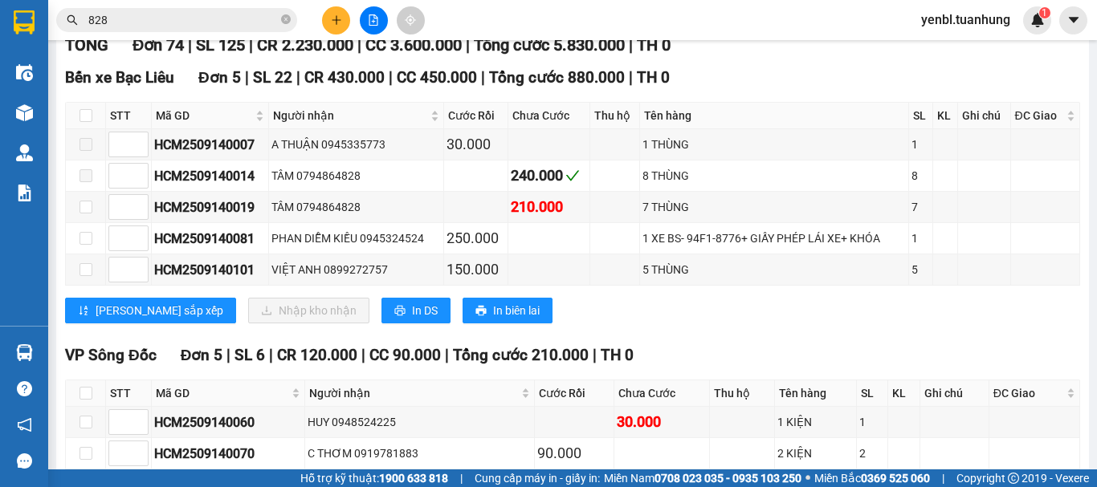
scroll to position [241, 0]
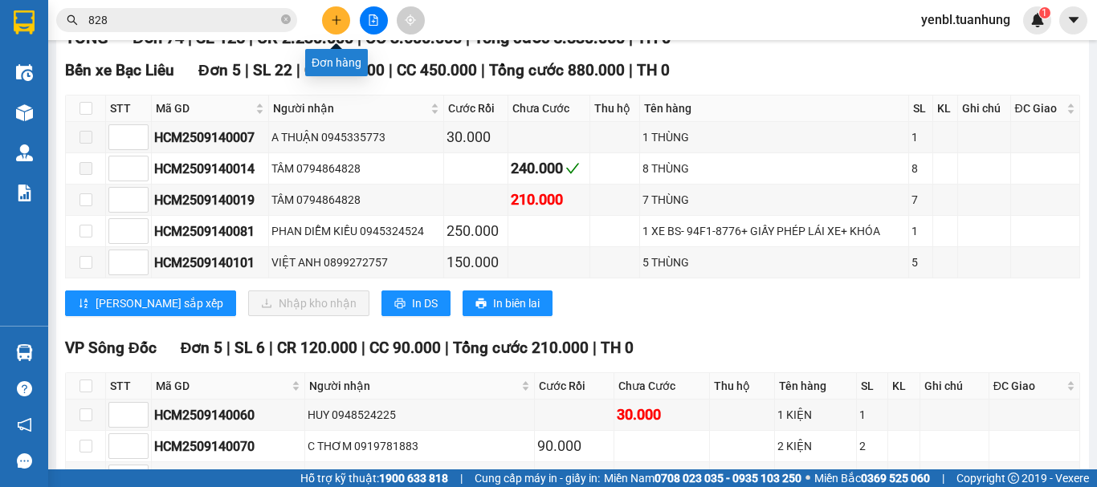
click at [335, 8] on button at bounding box center [336, 20] width 28 height 28
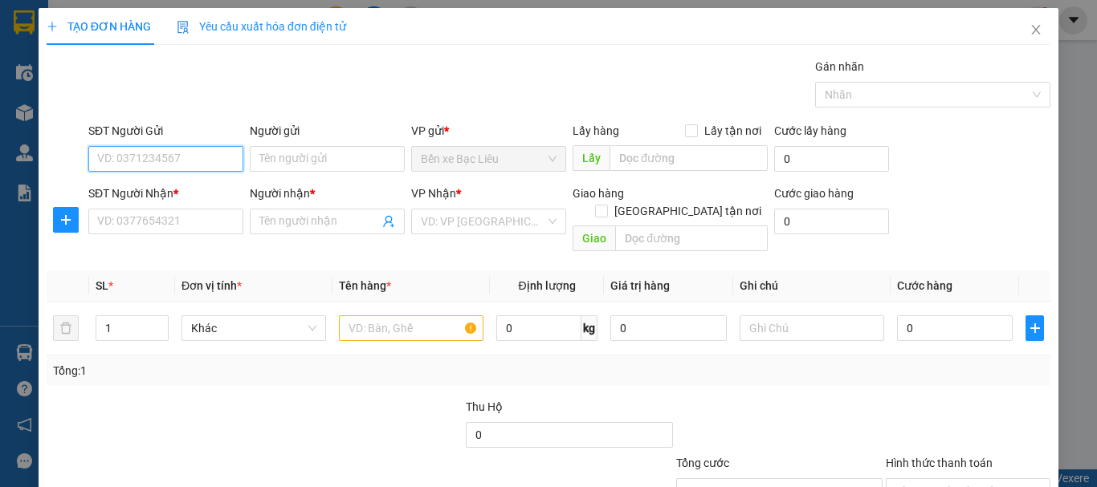
click at [149, 165] on input "SĐT Người Gửi" at bounding box center [165, 159] width 155 height 26
click at [153, 165] on input "SĐT Người Gửi" at bounding box center [165, 159] width 155 height 26
type input "0859596643"
click at [176, 186] on div "0859596643 - NK [GEOGRAPHIC_DATA]" at bounding box center [196, 191] width 198 height 18
type input "NK VĨNH HƯNG"
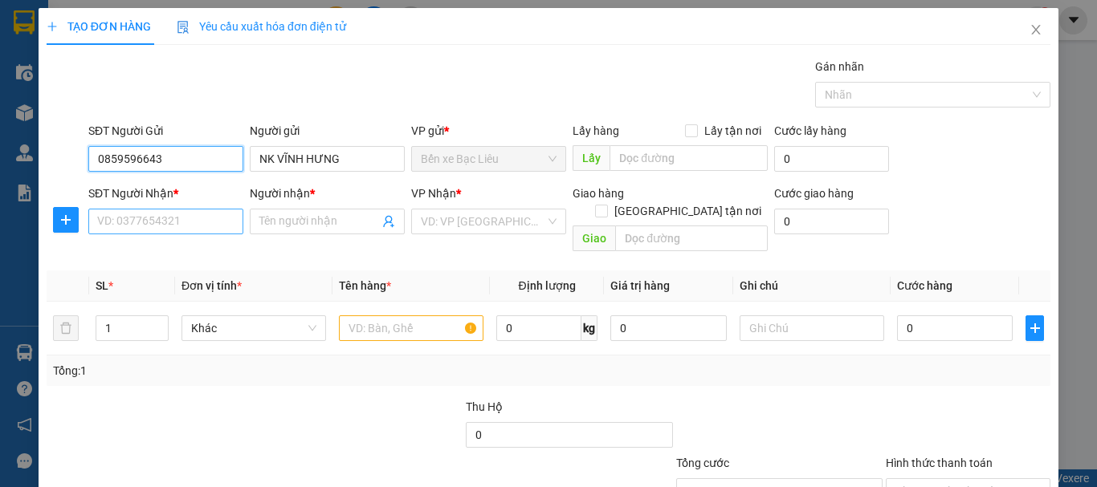
type input "0859596643"
click at [146, 220] on input "SĐT Người Nhận *" at bounding box center [165, 222] width 155 height 26
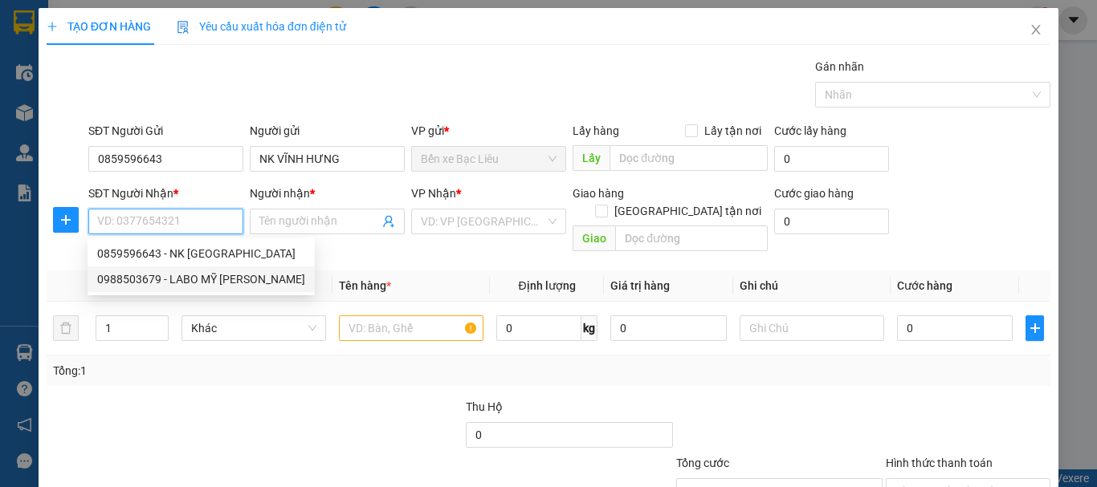
click at [187, 277] on div "0988503679 - LABO MỸ [PERSON_NAME]" at bounding box center [201, 280] width 208 height 18
type input "0988503679"
type input "LABO MỸ Á"
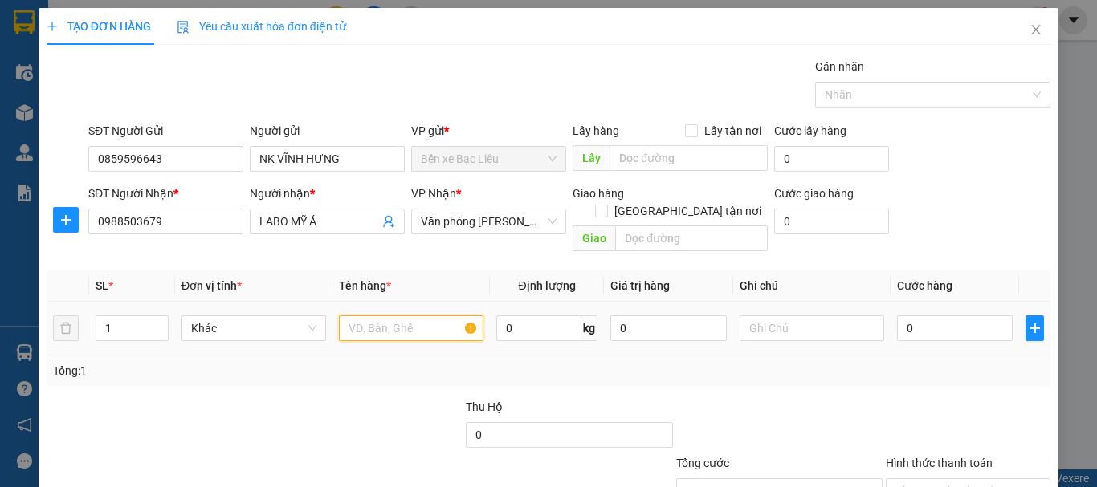
click at [356, 316] on input "text" at bounding box center [411, 329] width 145 height 26
type input "1 hop"
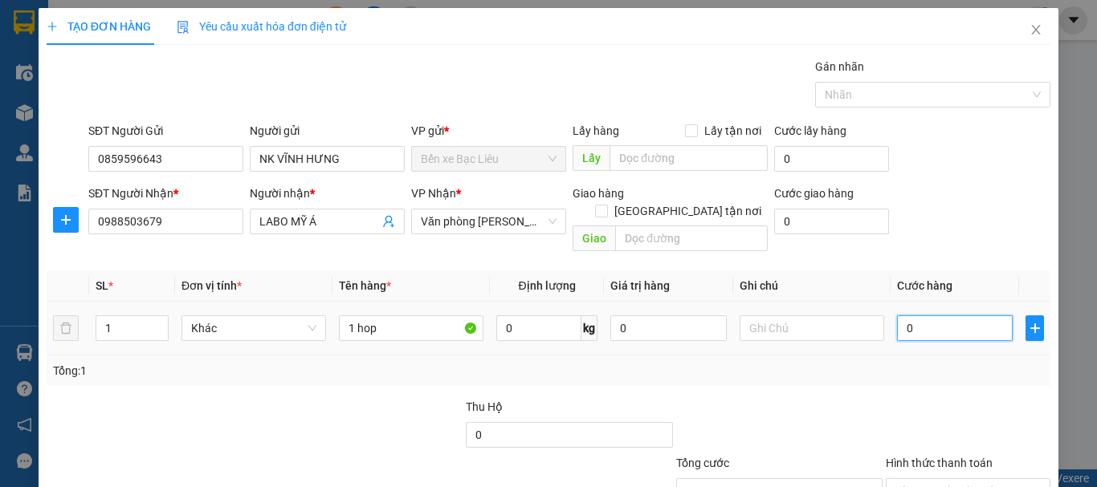
click at [961, 320] on input "0" at bounding box center [955, 329] width 116 height 26
type input "3"
type input "30"
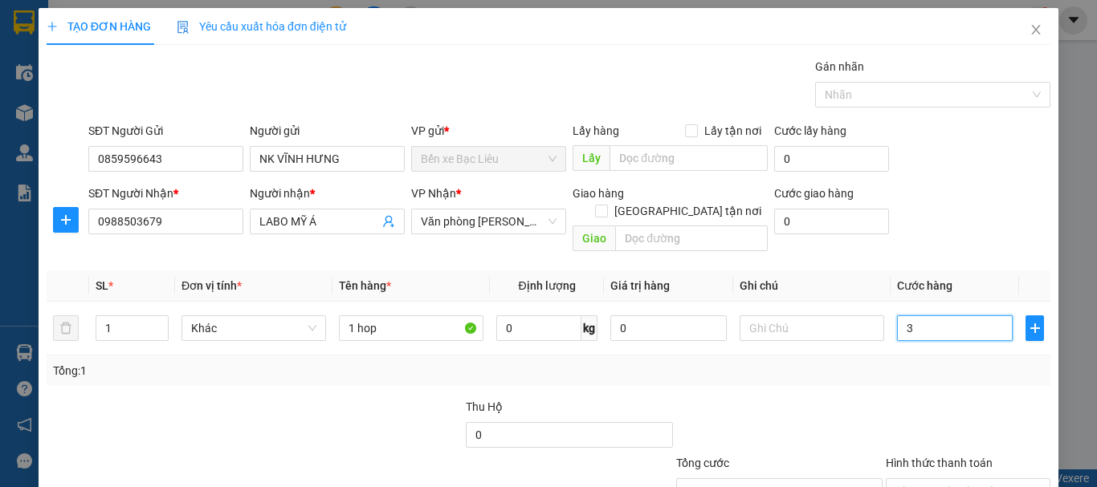
type input "30"
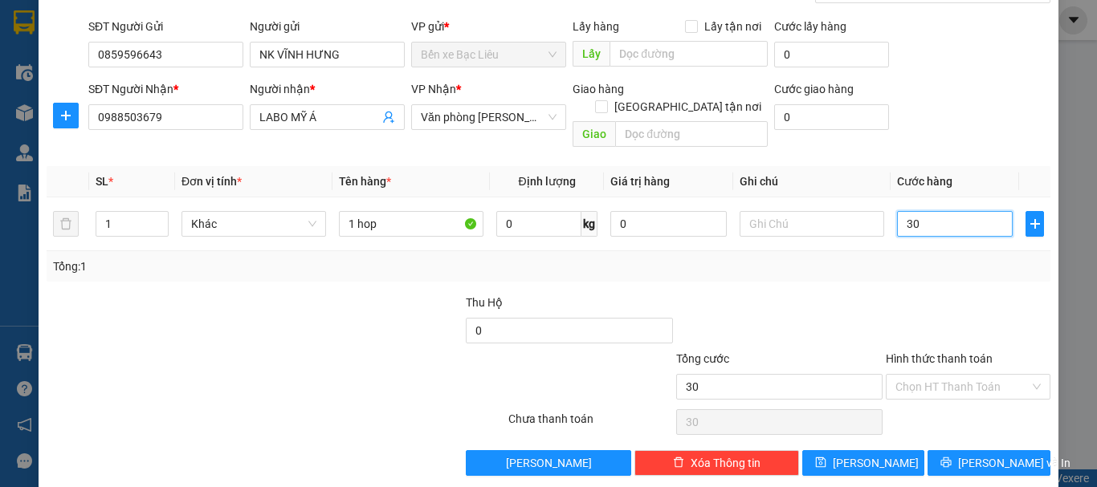
scroll to position [107, 0]
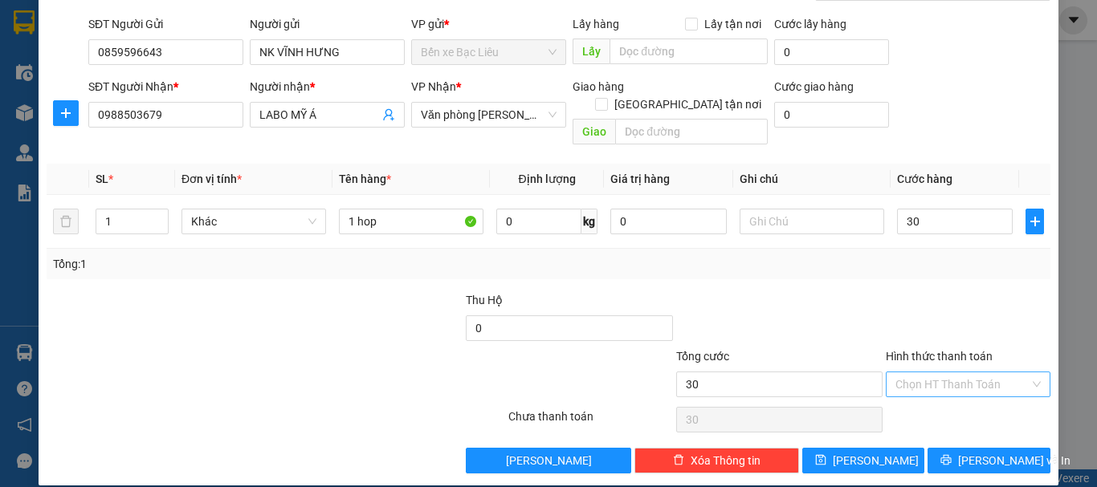
type input "30.000"
click at [910, 373] on input "Hình thức thanh toán" at bounding box center [962, 385] width 134 height 24
click at [938, 406] on div "Tại văn phòng" at bounding box center [959, 399] width 144 height 18
type input "0"
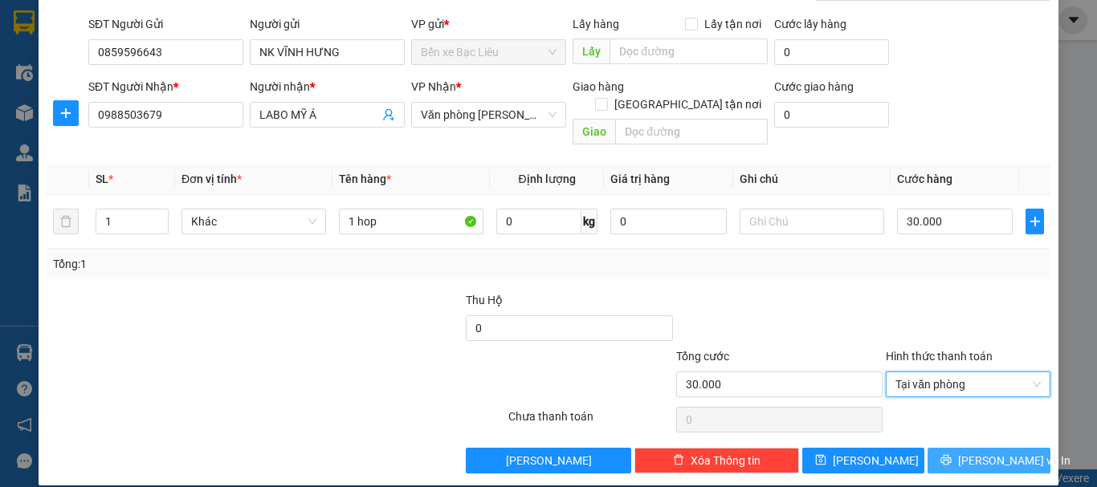
click at [978, 452] on span "[PERSON_NAME] và In" at bounding box center [1014, 461] width 112 height 18
